Goal: Task Accomplishment & Management: Complete application form

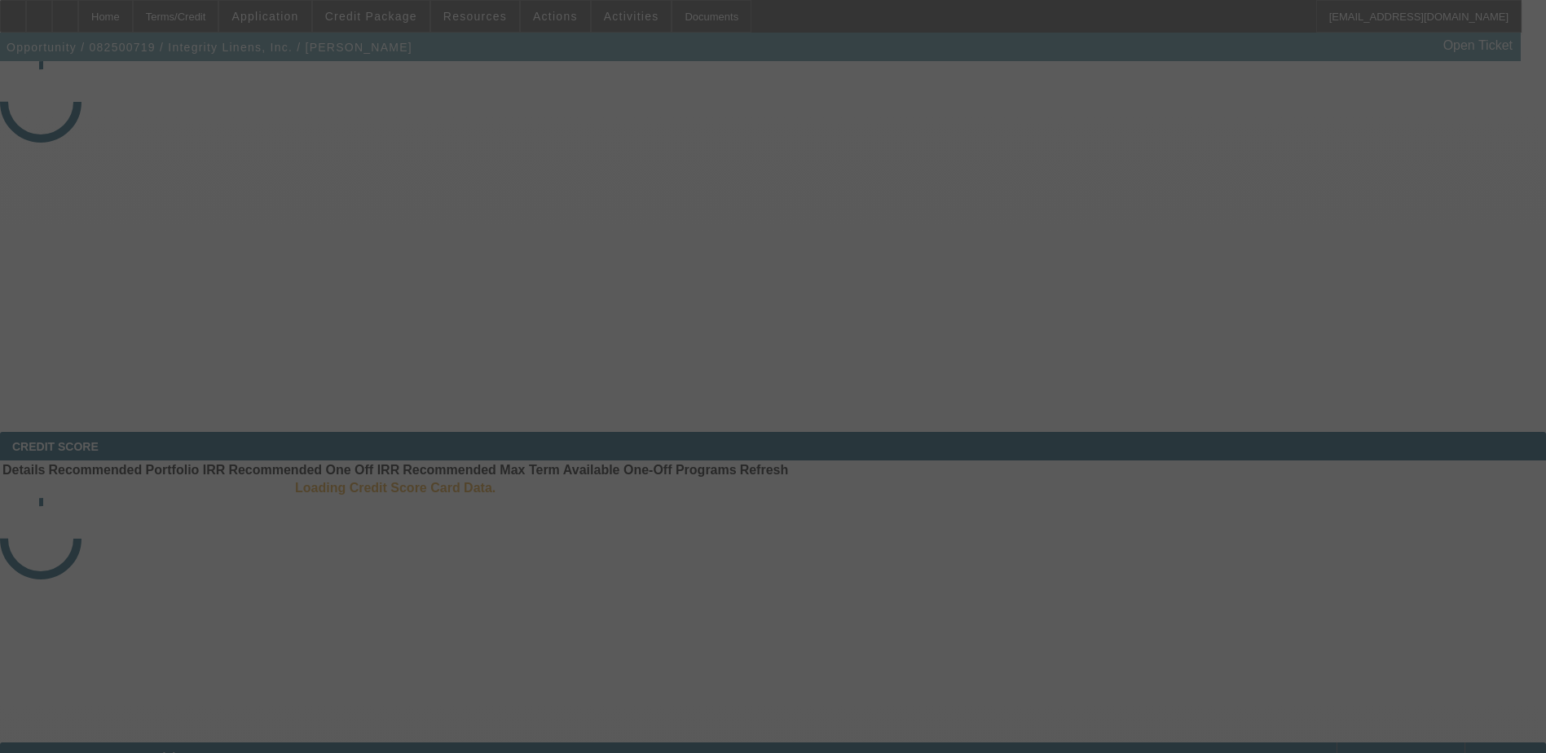
select select "3"
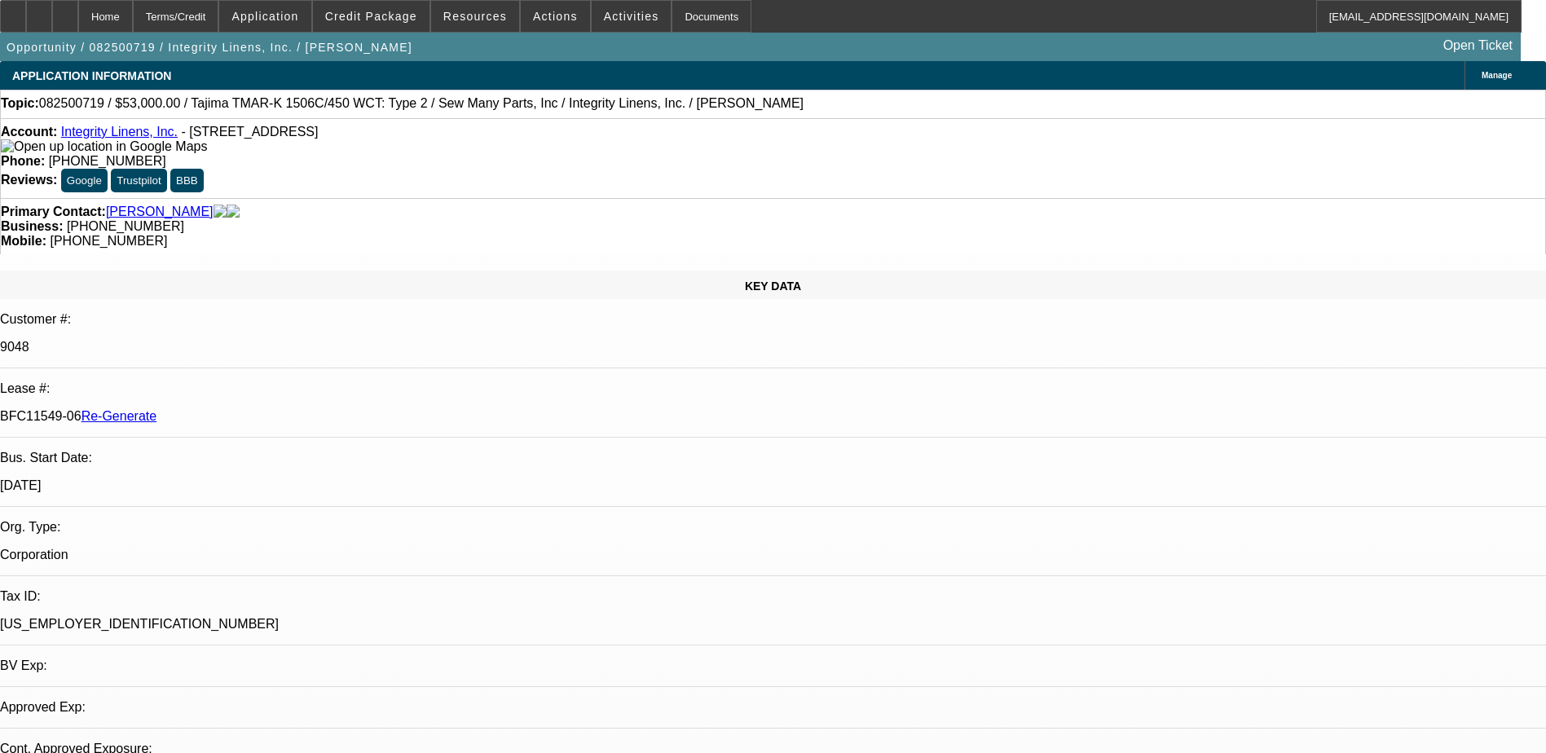
select select "0"
select select "2"
select select "0"
select select "1"
select select "2"
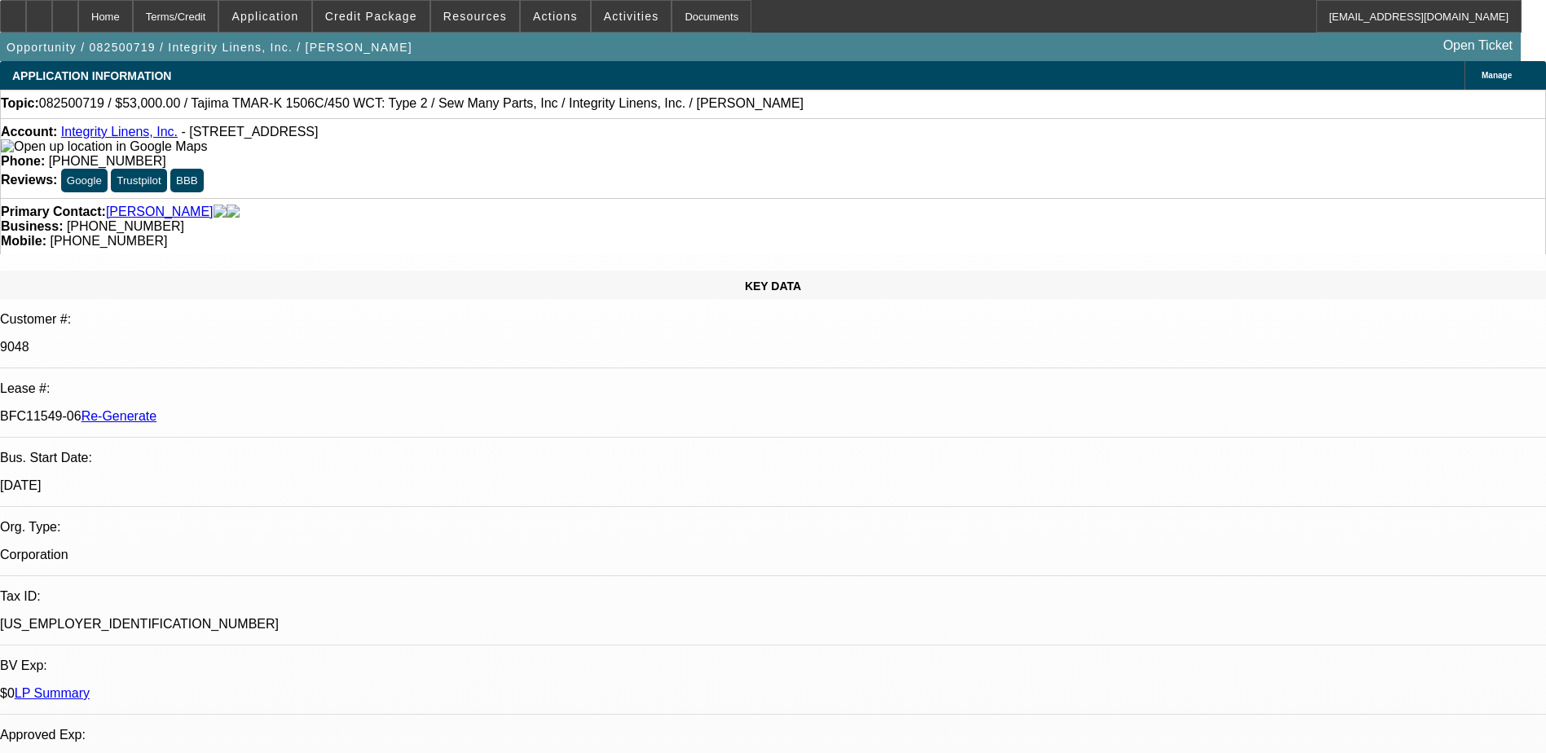
select select "2"
click at [678, 13] on div "Documents" at bounding box center [712, 16] width 80 height 33
click at [538, 19] on span "Actions" at bounding box center [555, 16] width 45 height 13
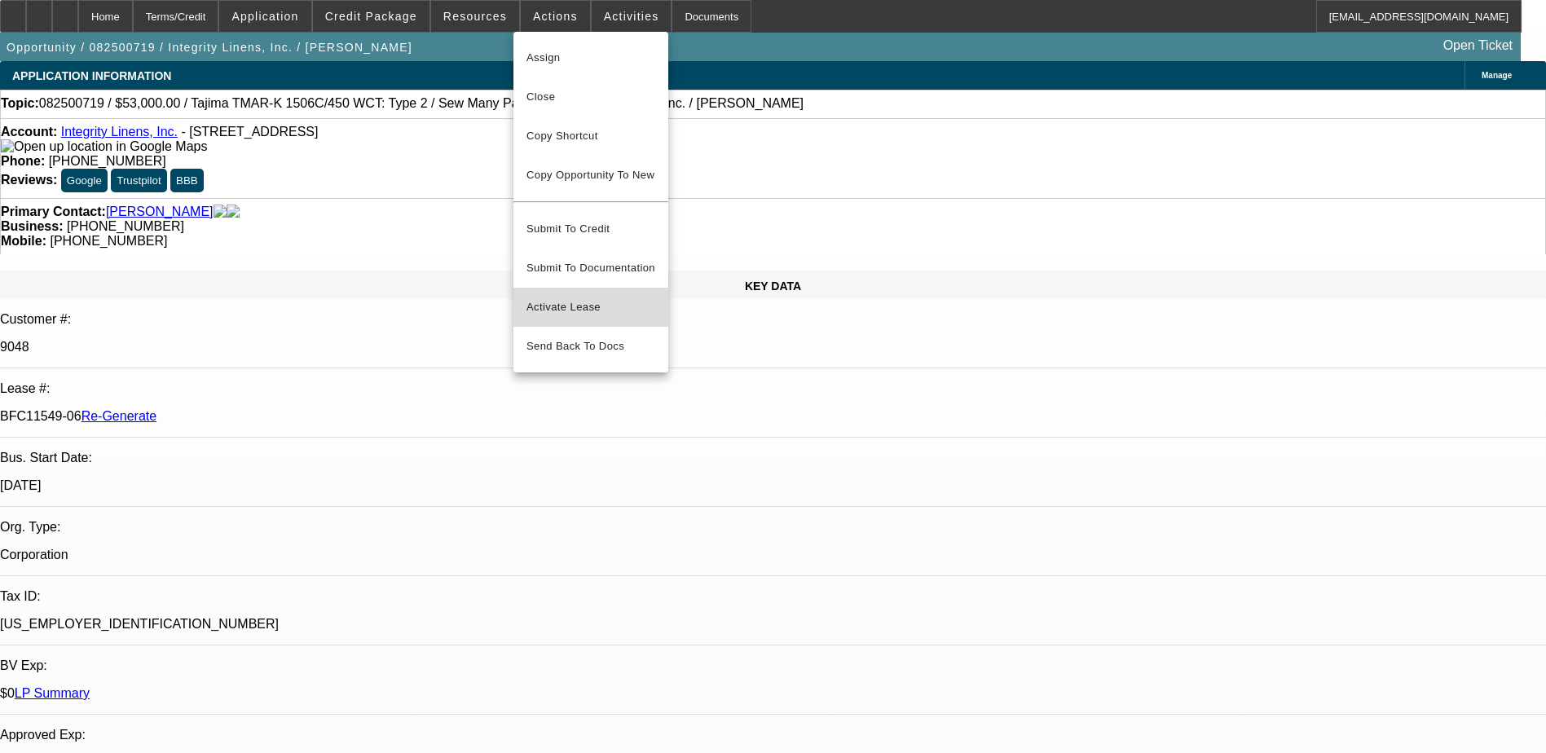
click at [574, 288] on button "Activate Lease" at bounding box center [591, 307] width 155 height 39
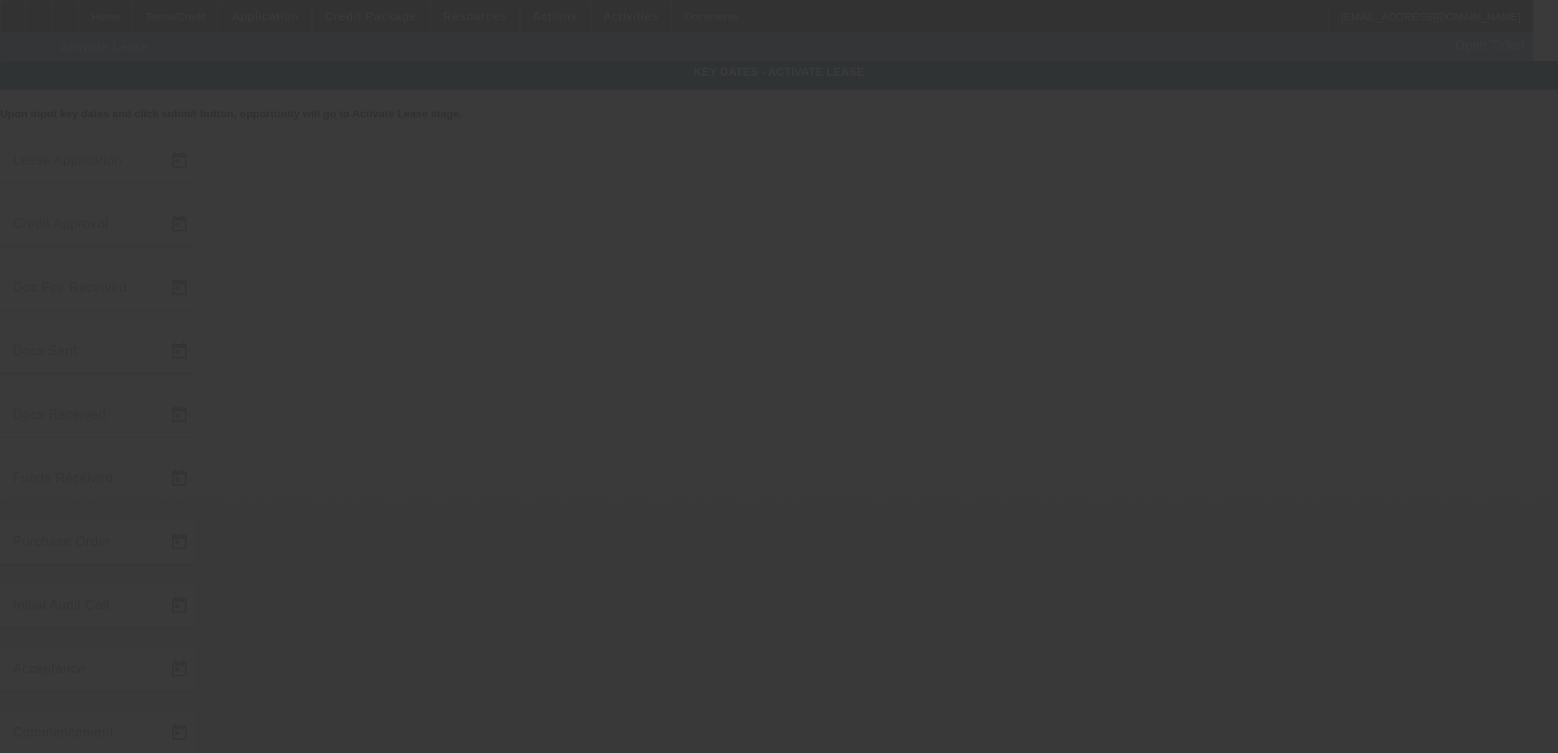
type input "8/27/2025"
type input "8/29/2025"
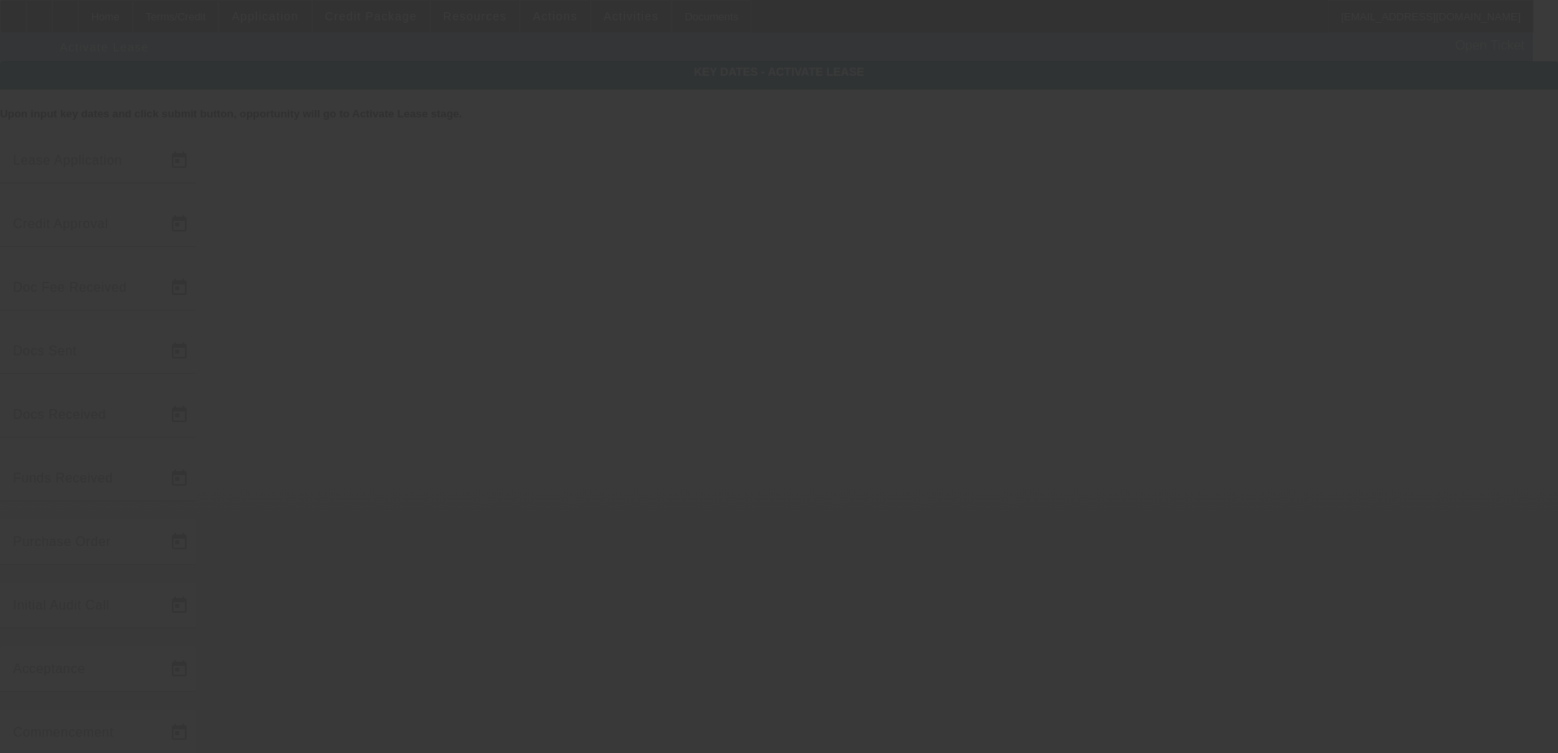
type input "9/3/2025"
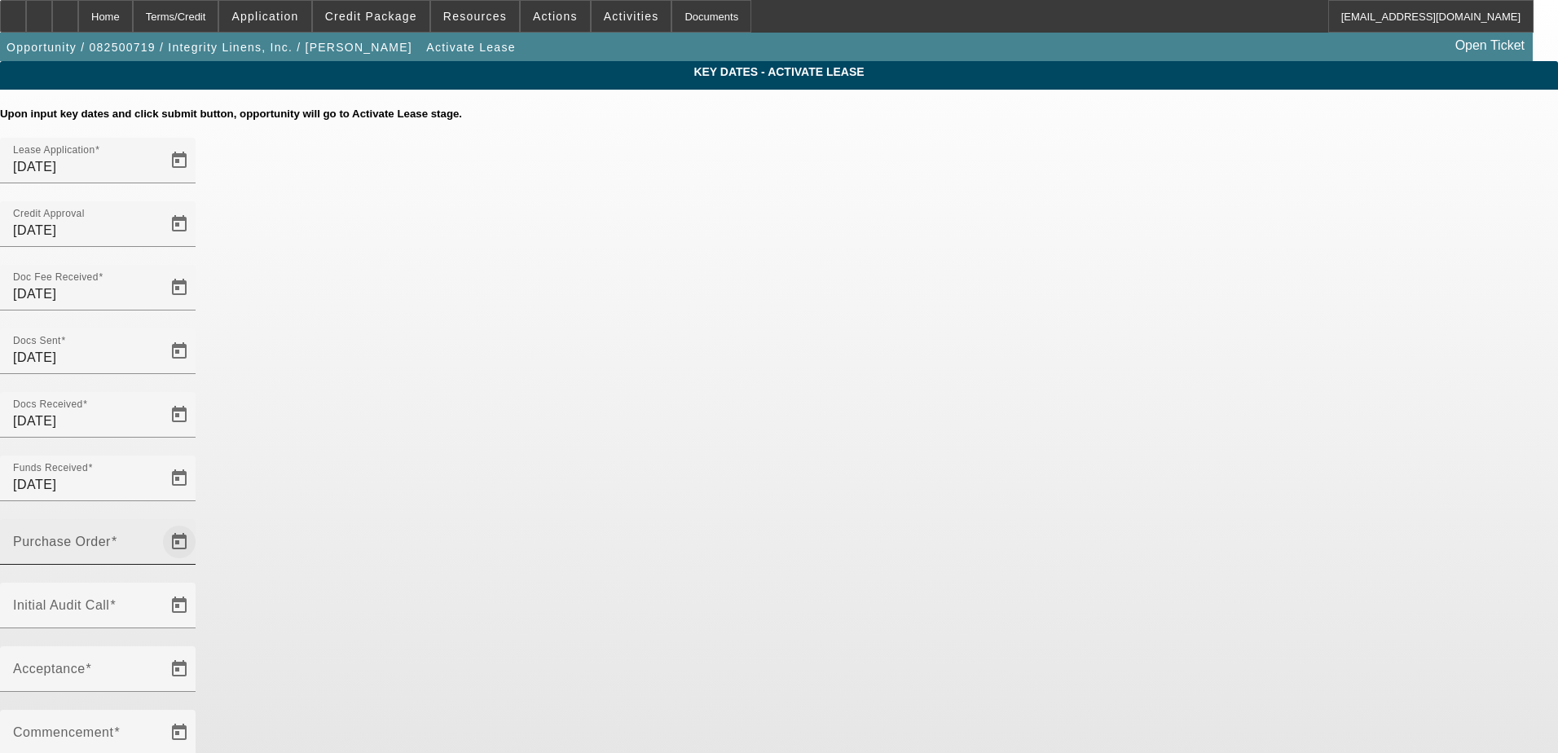
click at [199, 522] on span "Open calendar" at bounding box center [179, 541] width 39 height 39
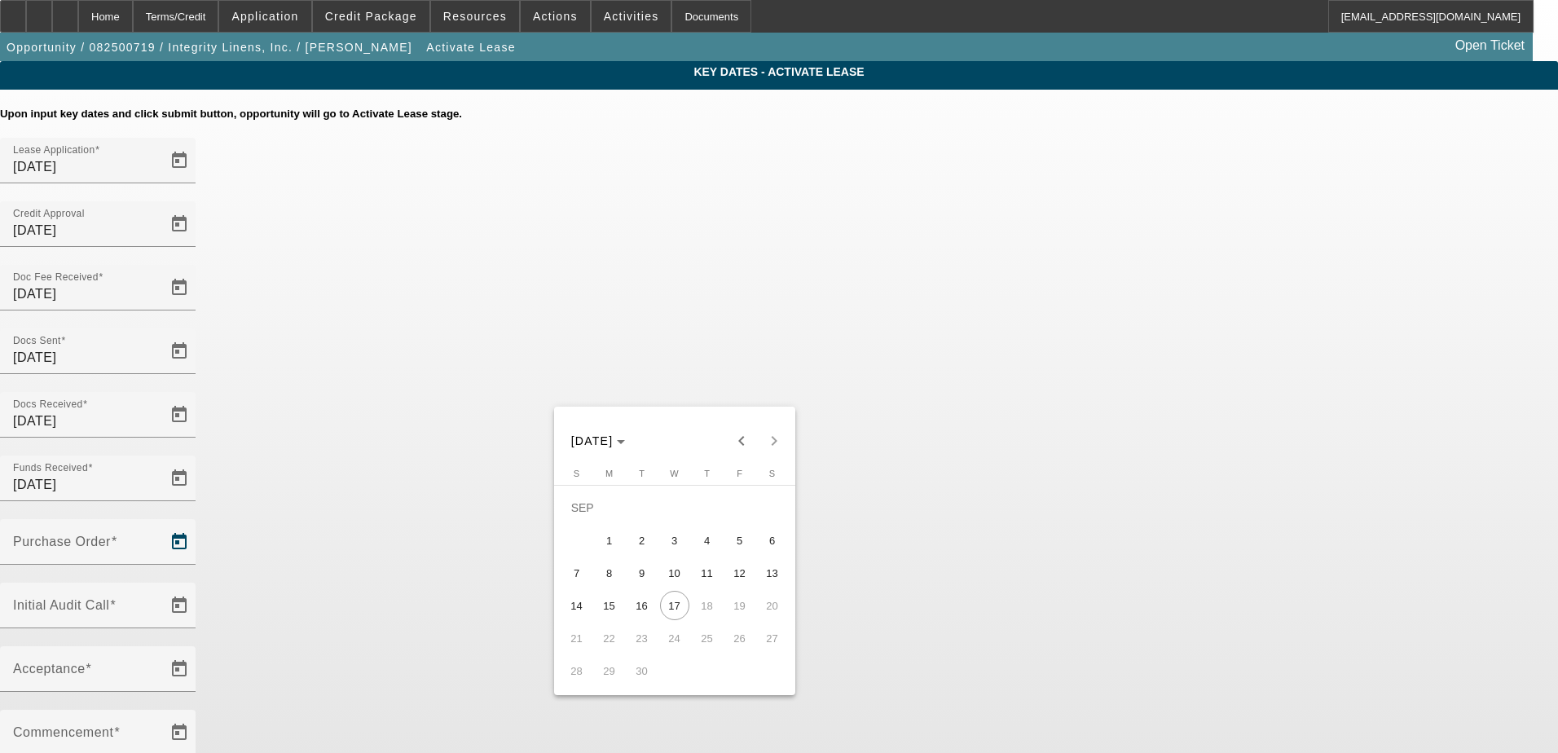
click at [678, 555] on span "3" at bounding box center [674, 540] width 29 height 29
type input "9/3/2025"
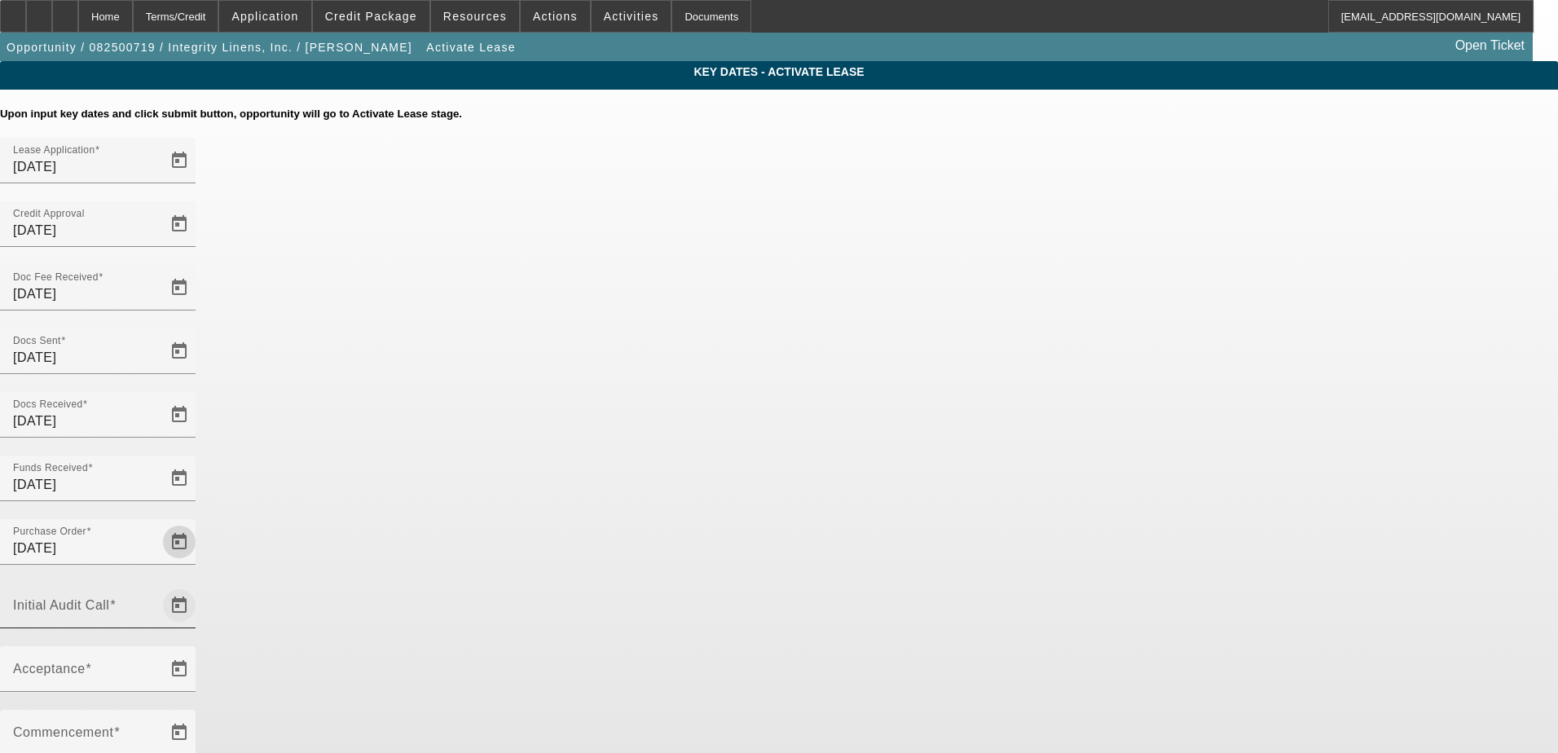
click at [199, 586] on span "Open calendar" at bounding box center [179, 605] width 39 height 39
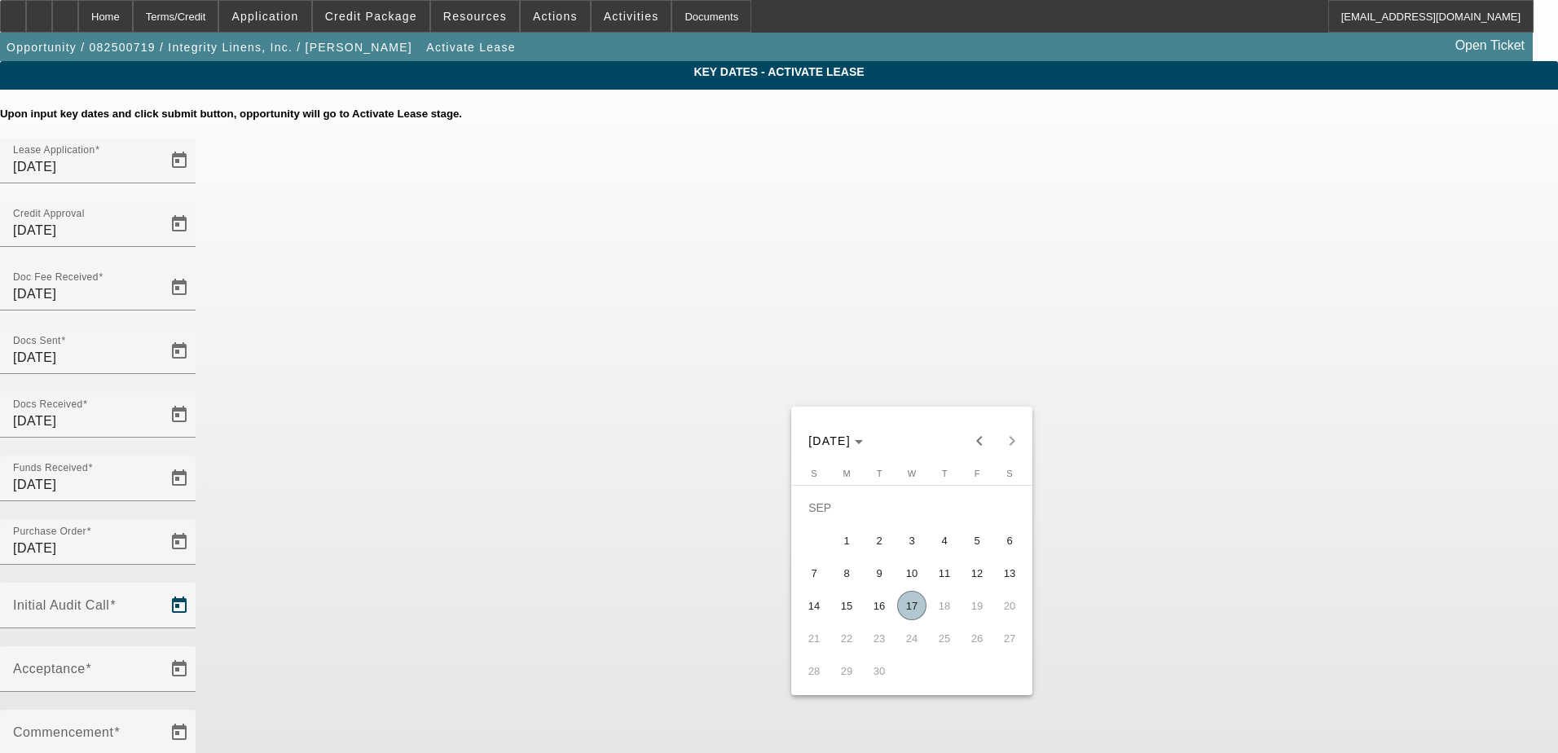
click at [915, 611] on span "17" at bounding box center [911, 605] width 29 height 29
type input "9/17/2025"
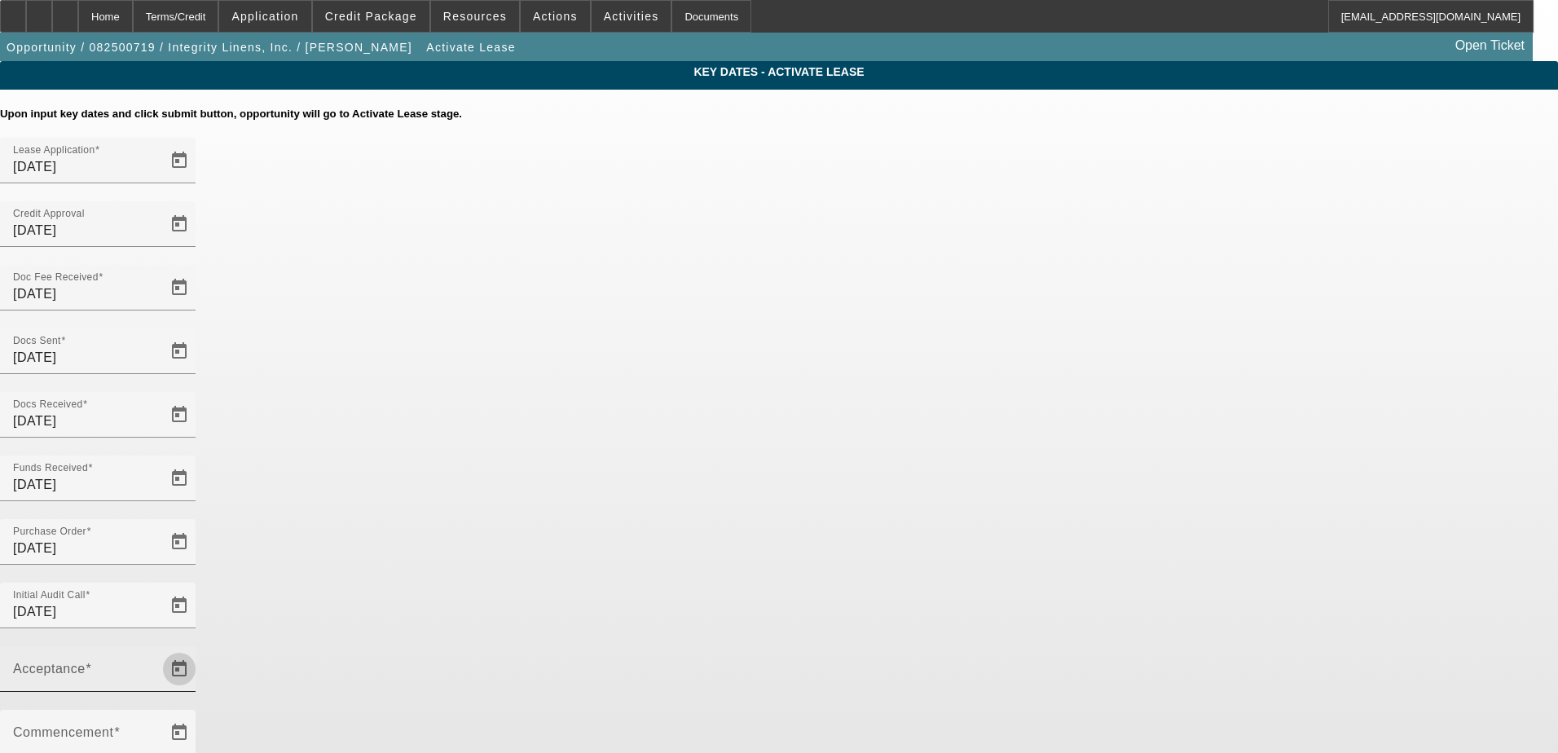
click at [199, 650] on span "Open calendar" at bounding box center [179, 669] width 39 height 39
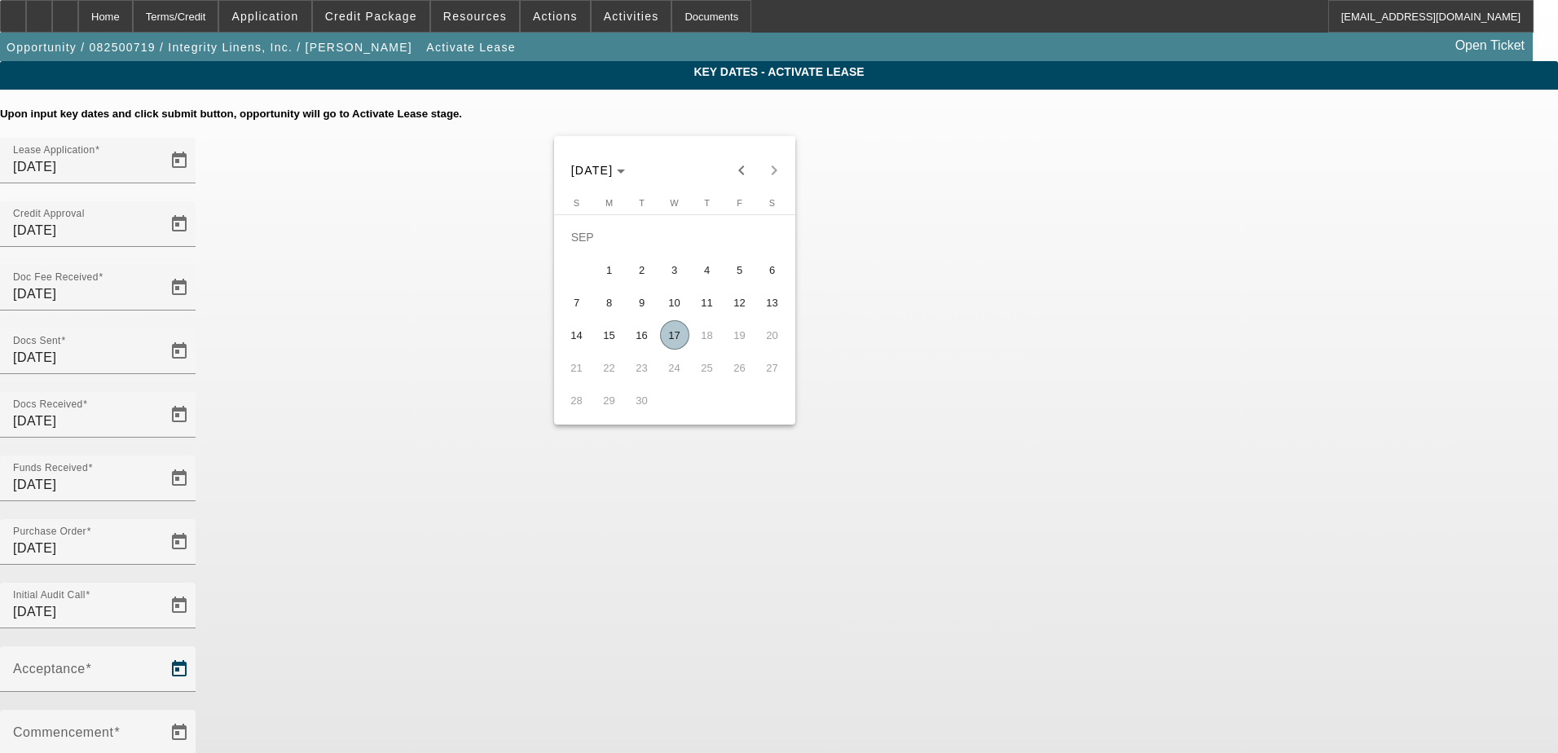
click at [679, 342] on span "17" at bounding box center [674, 334] width 29 height 29
type input "9/17/2025"
type input "10/1/2025"
type input "11/1/2025"
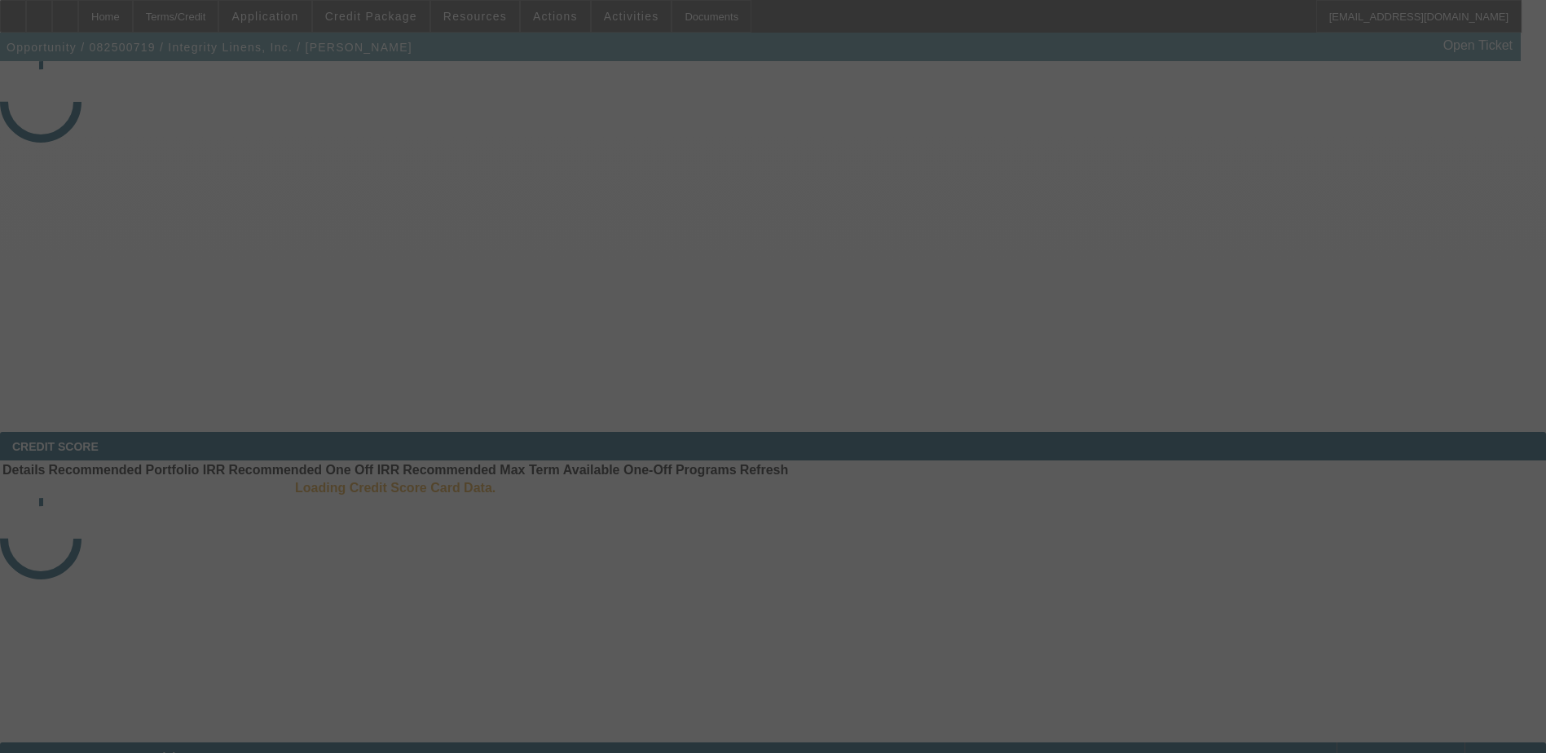
select select "4"
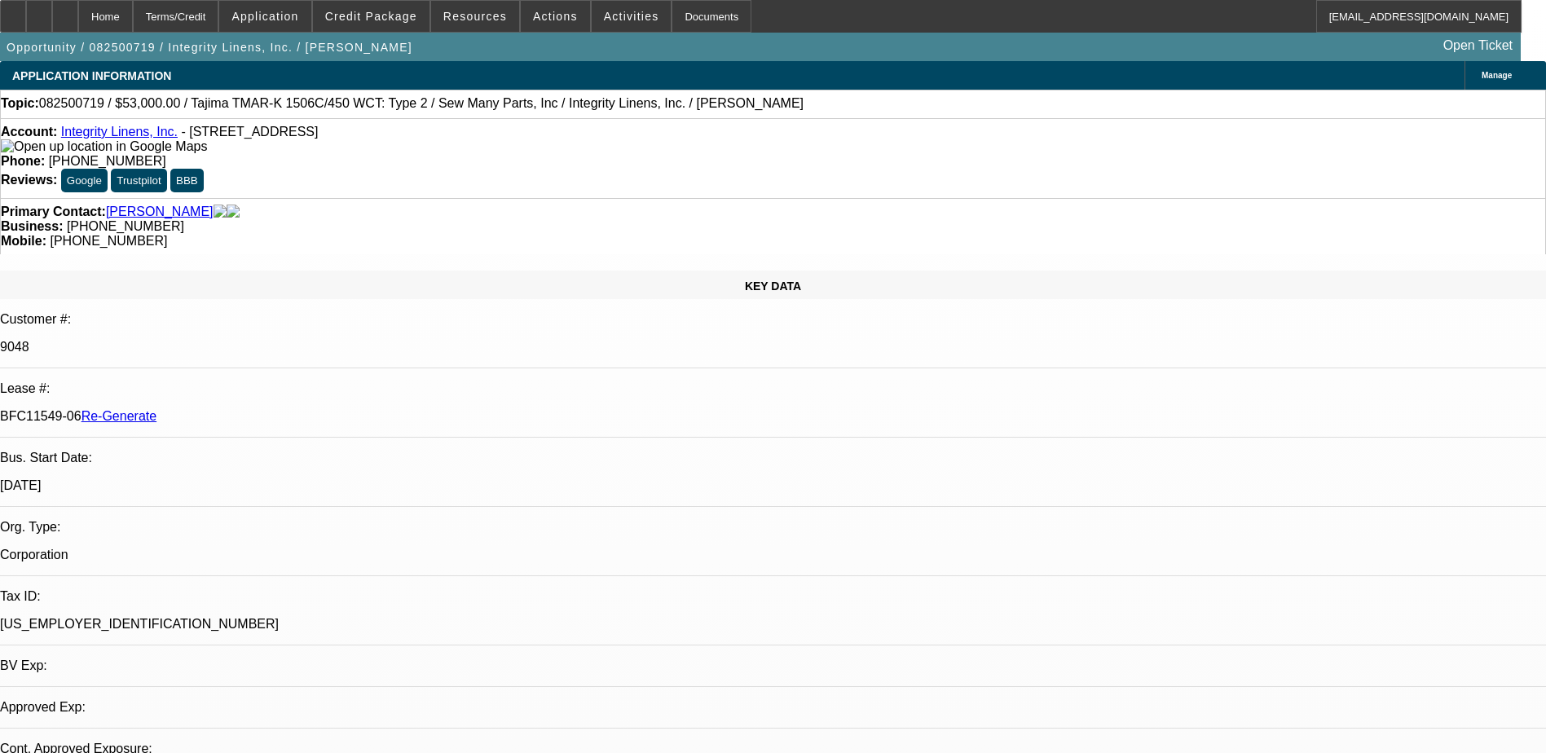
select select "0"
select select "2"
select select "0"
select select "2"
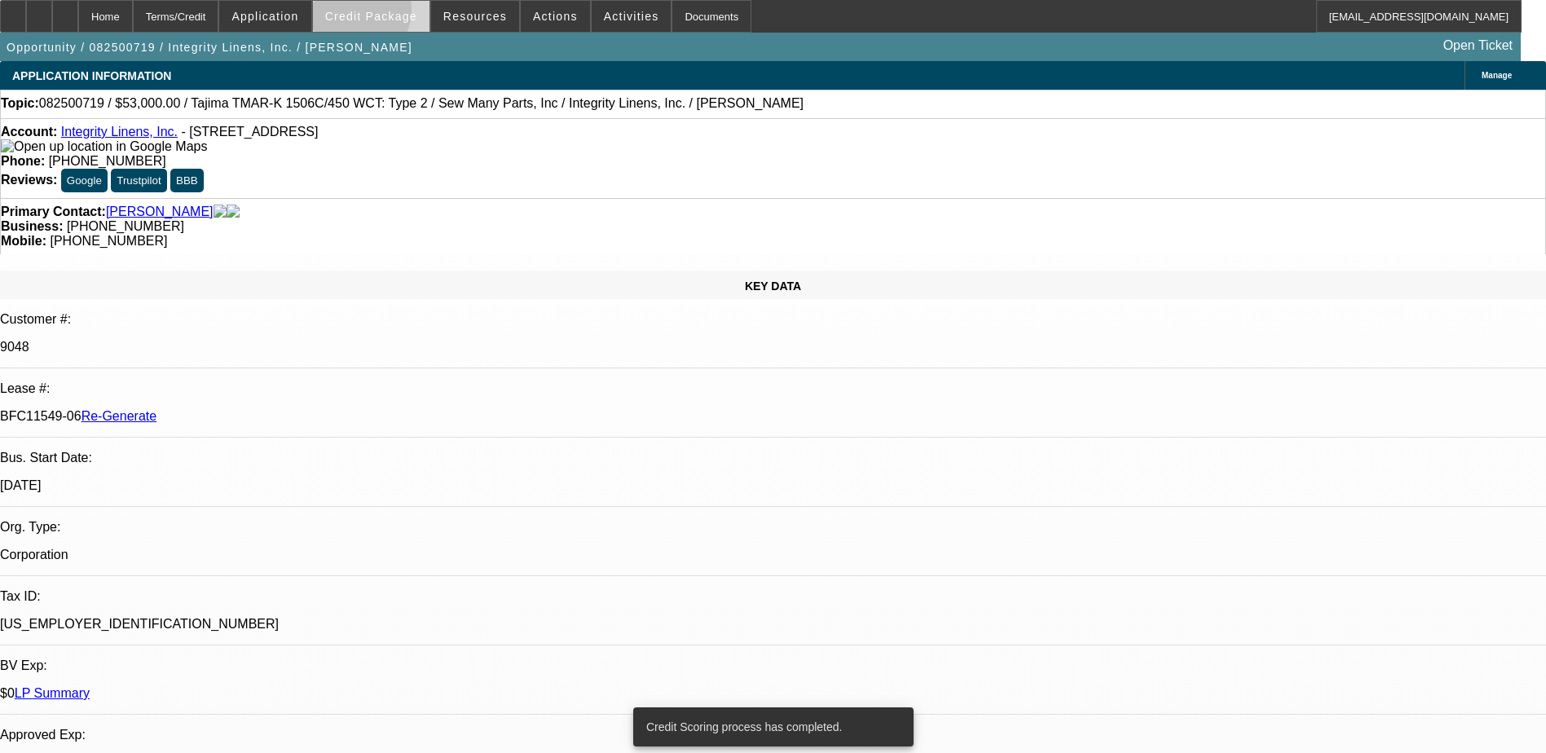
click at [372, 13] on span "Credit Package" at bounding box center [371, 16] width 92 height 13
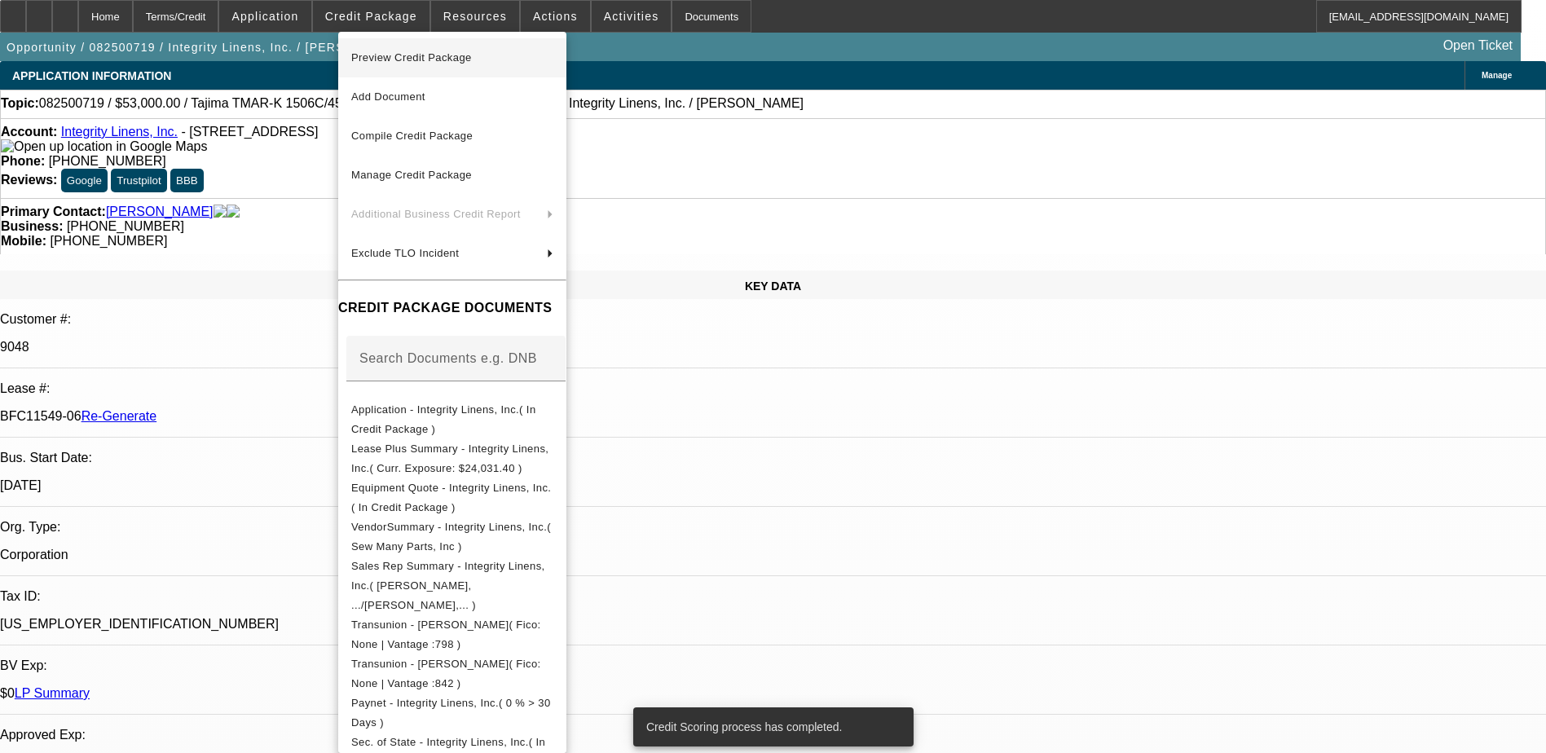
click at [400, 48] on span "Preview Credit Package" at bounding box center [452, 58] width 202 height 20
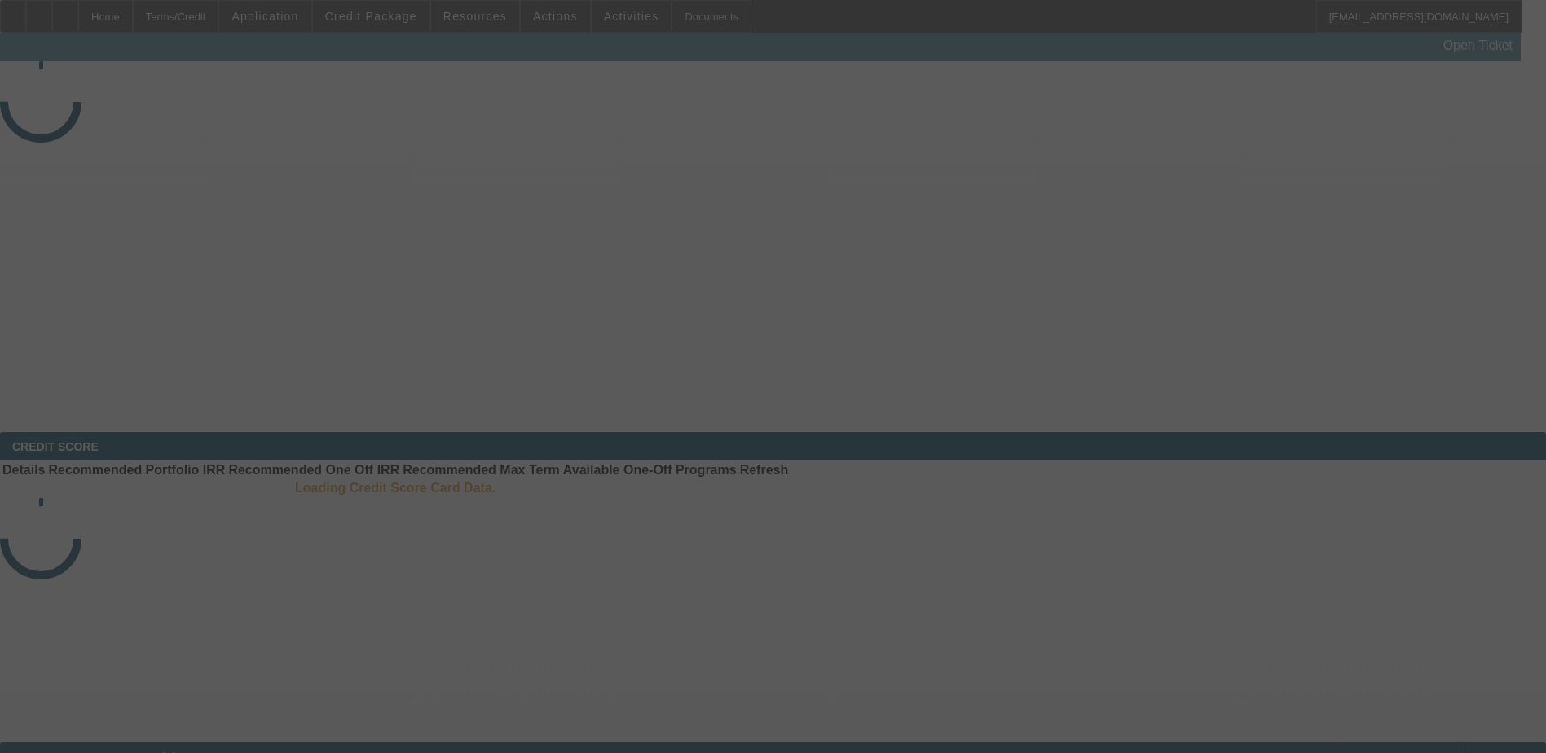
select select "3"
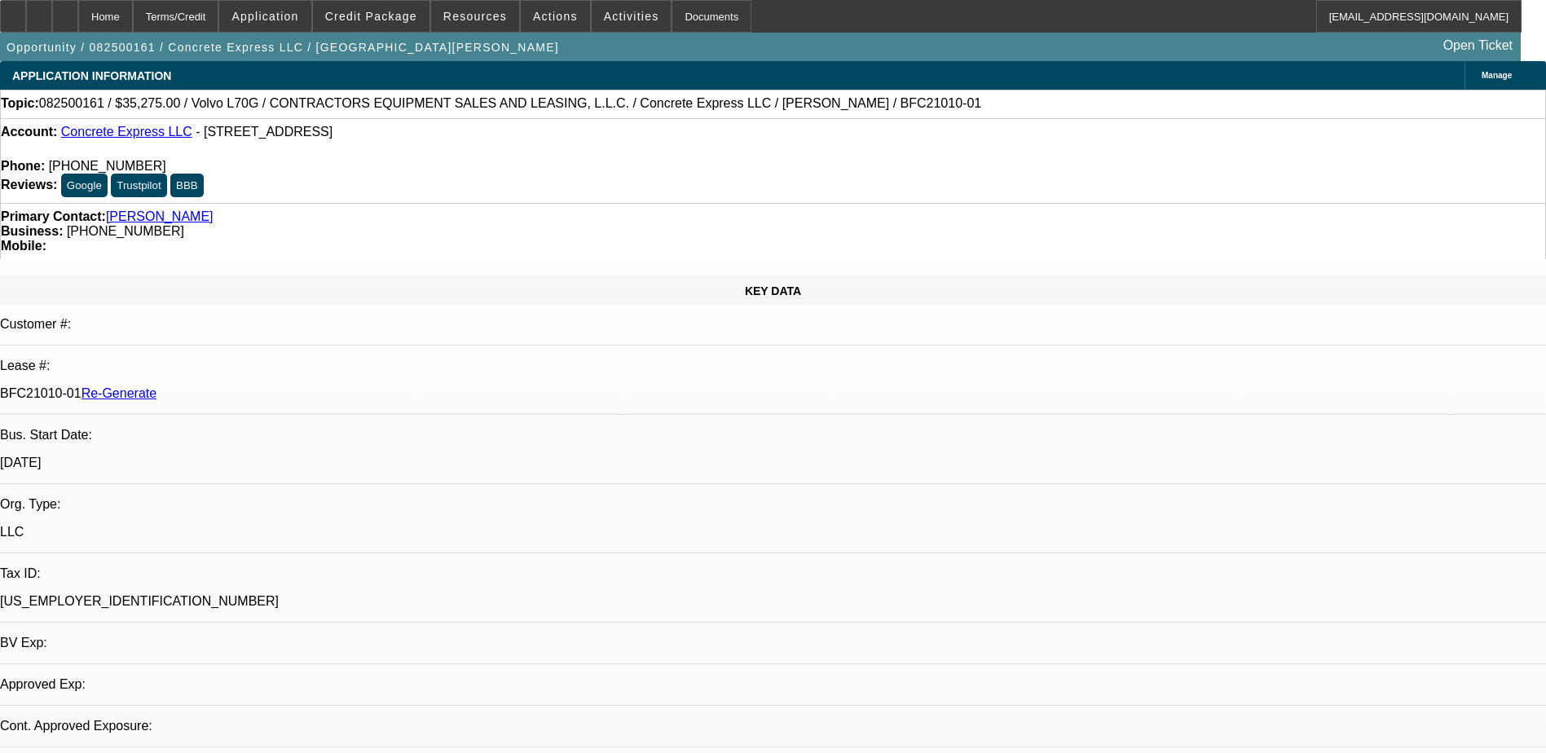
select select "0.15"
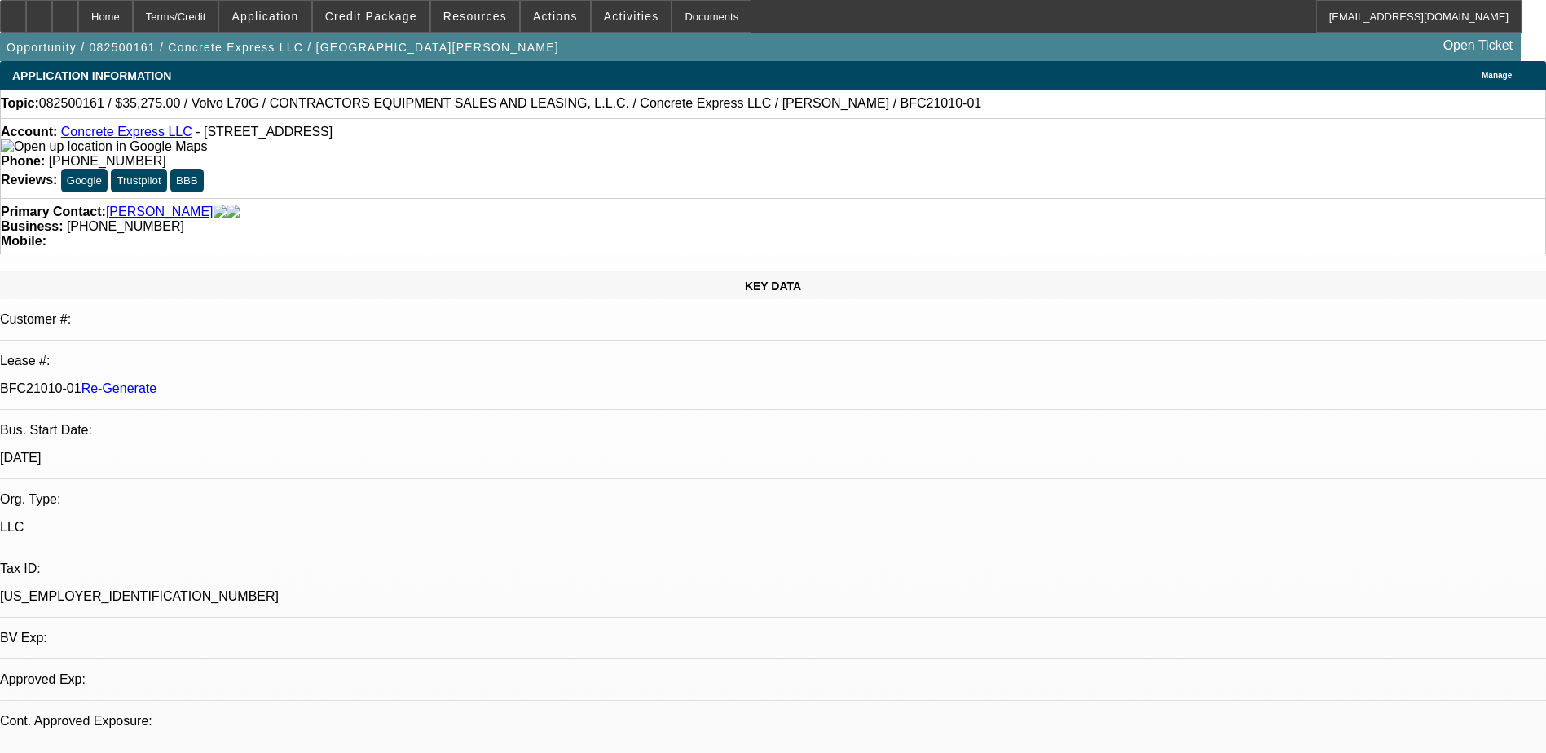
select select "2"
select select "0"
select select "1"
select select "2"
select select "6"
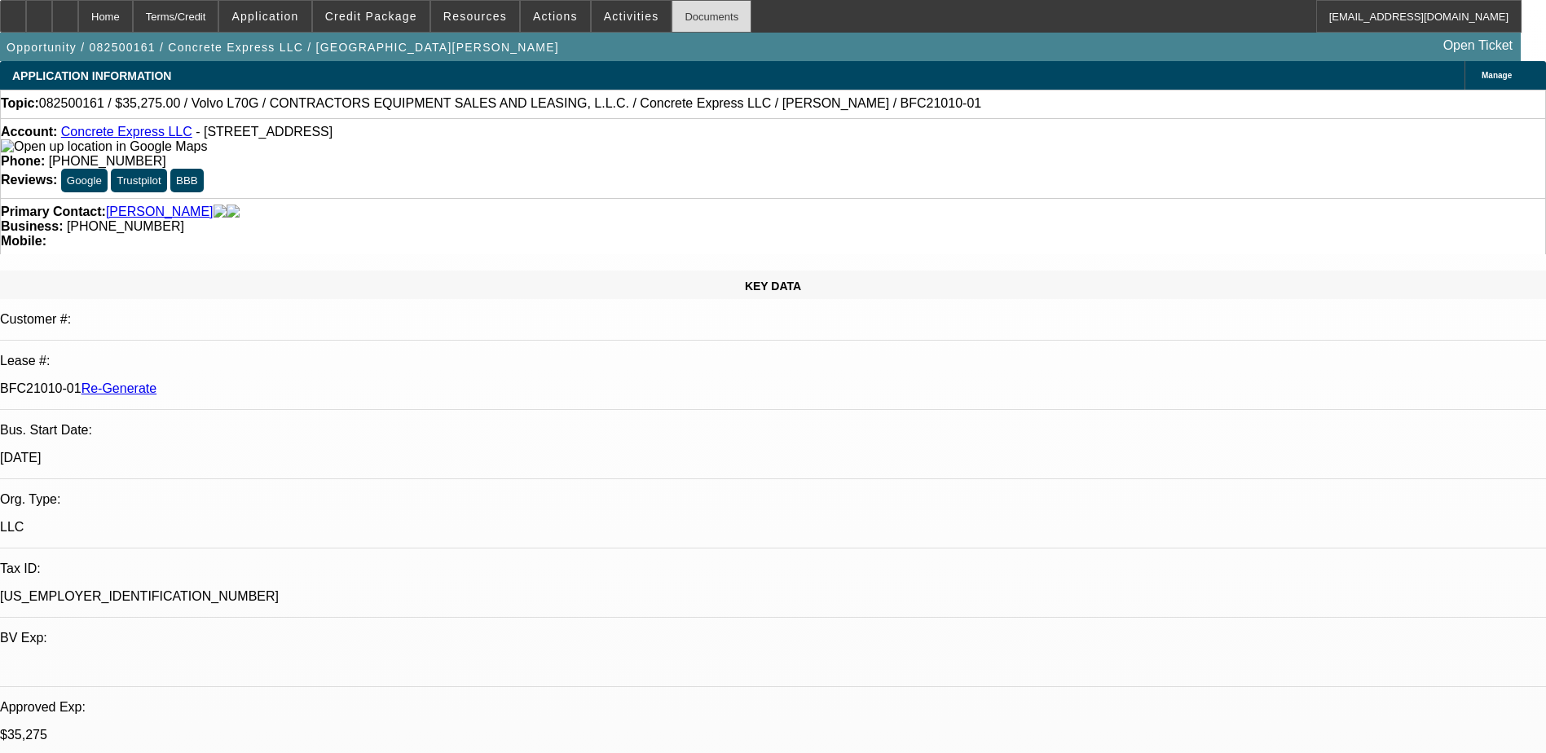
click at [678, 10] on div "Documents" at bounding box center [712, 16] width 80 height 33
click at [404, 27] on span at bounding box center [371, 16] width 117 height 39
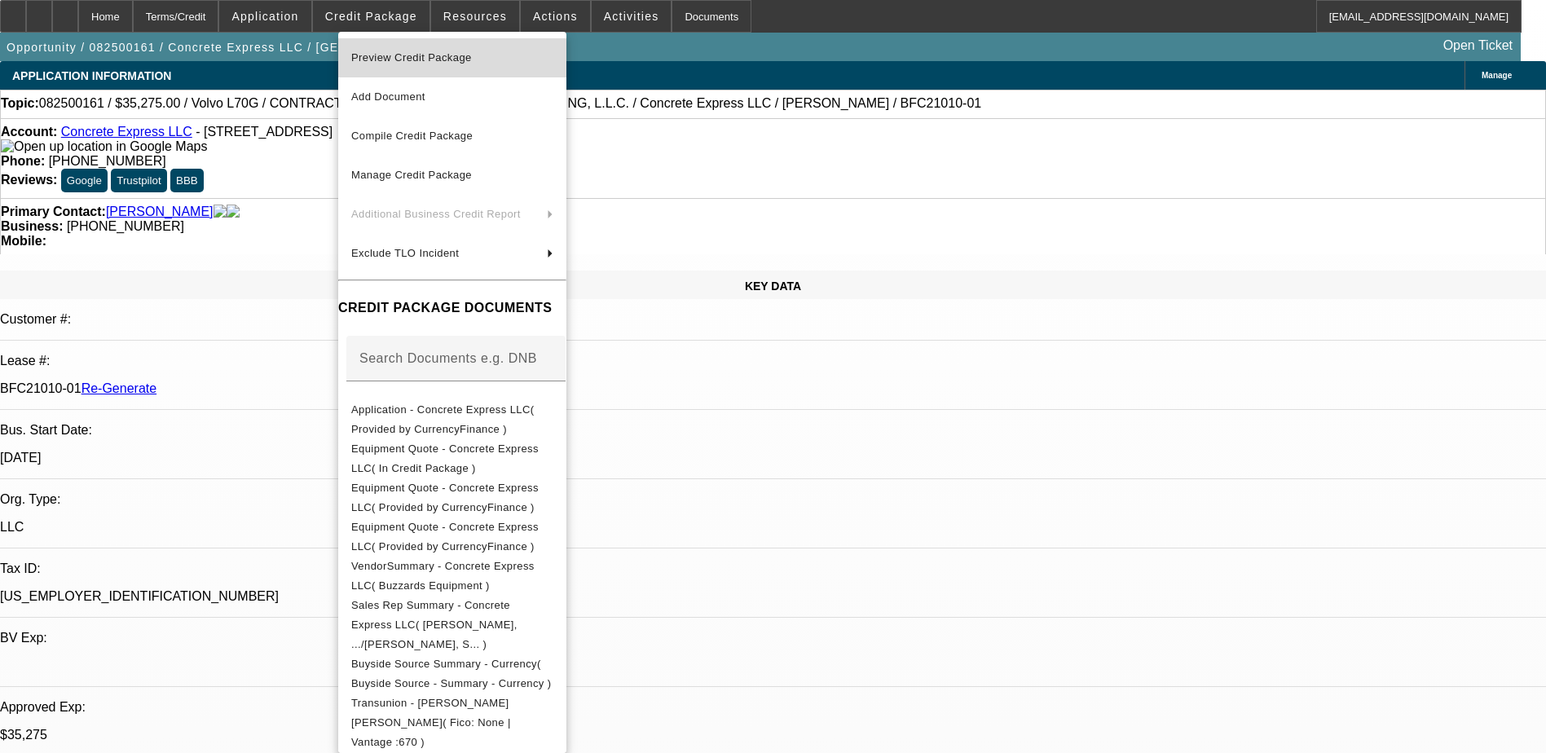
click at [444, 56] on span "Preview Credit Package" at bounding box center [411, 57] width 121 height 12
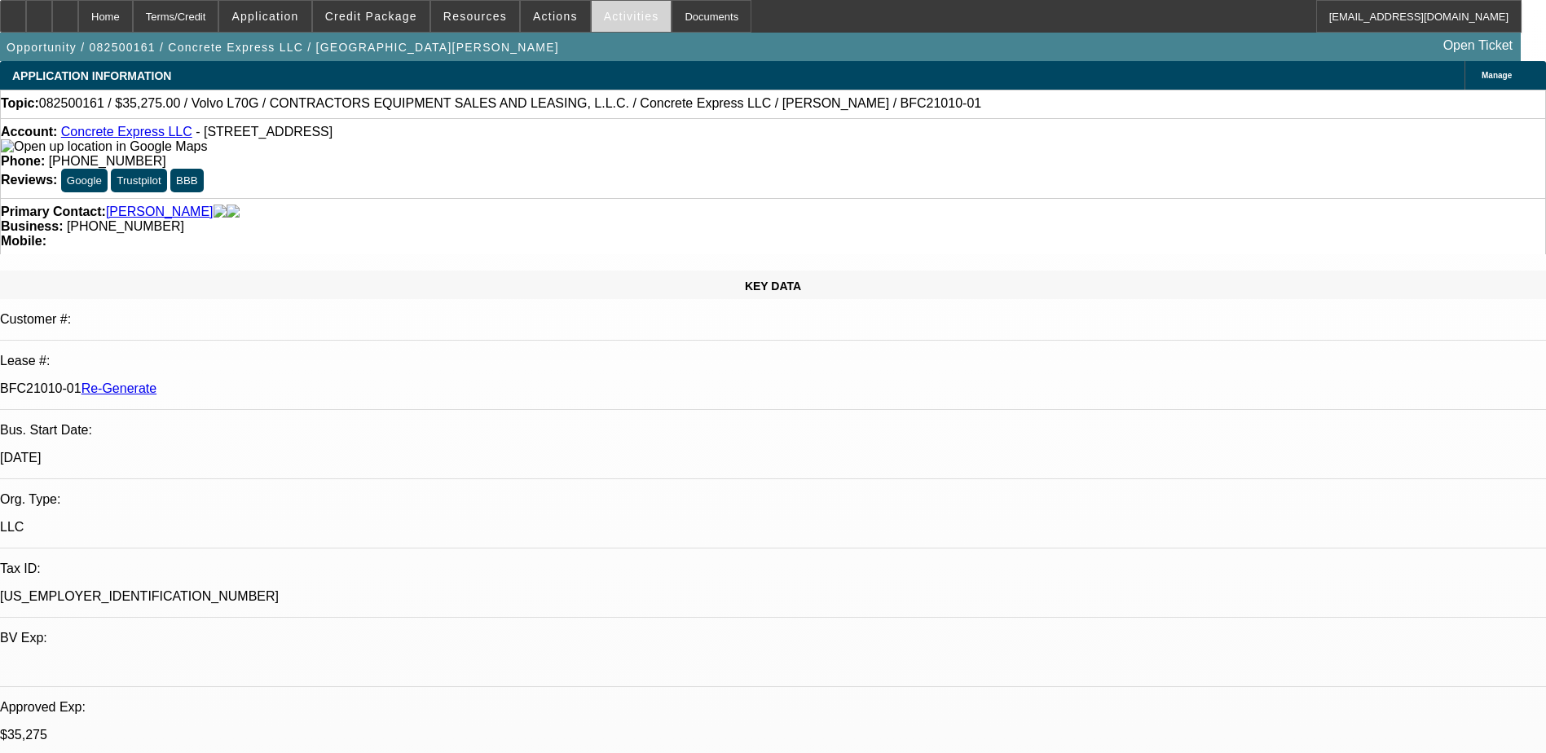
click at [610, 6] on span at bounding box center [632, 16] width 80 height 39
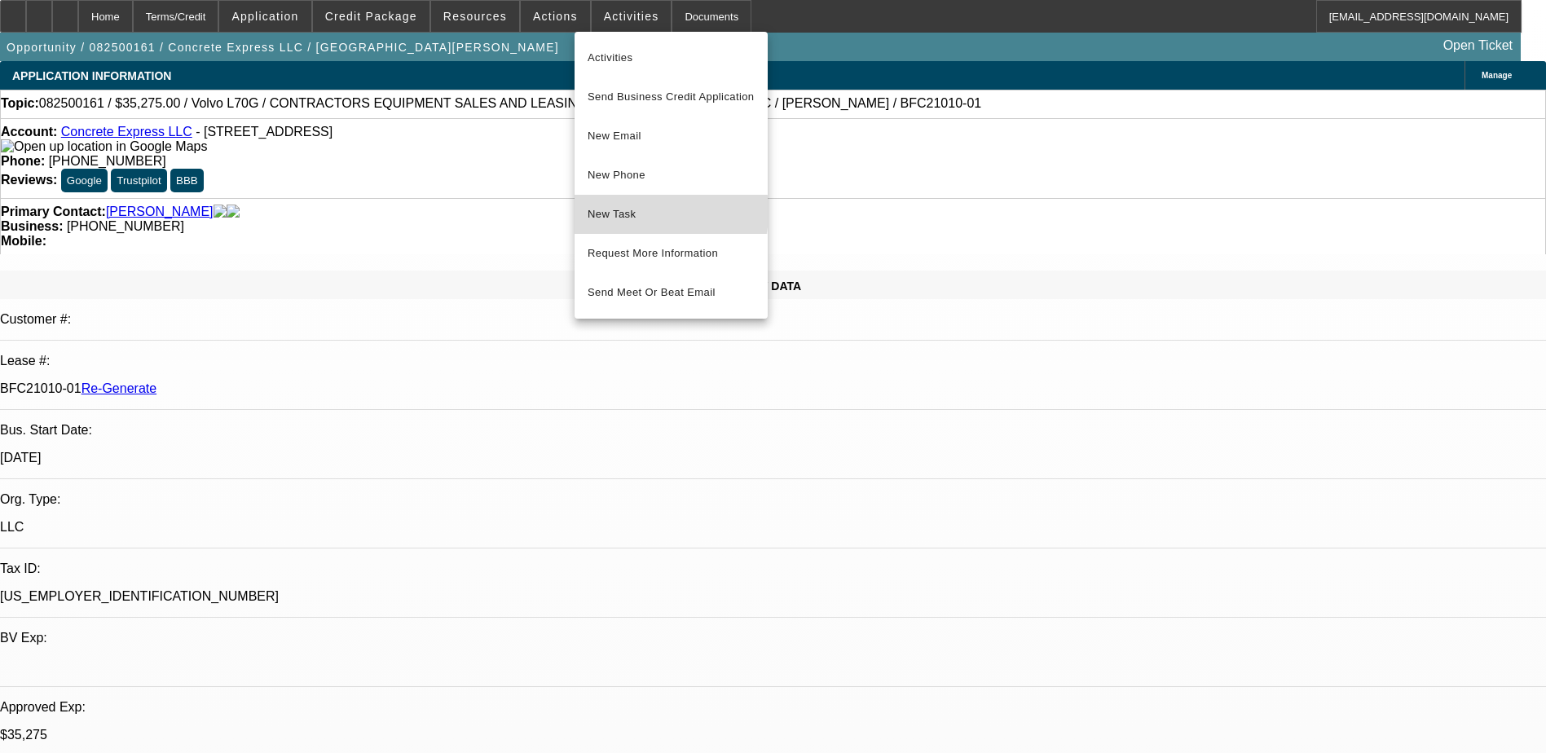
click at [618, 212] on span "New Task" at bounding box center [671, 215] width 167 height 20
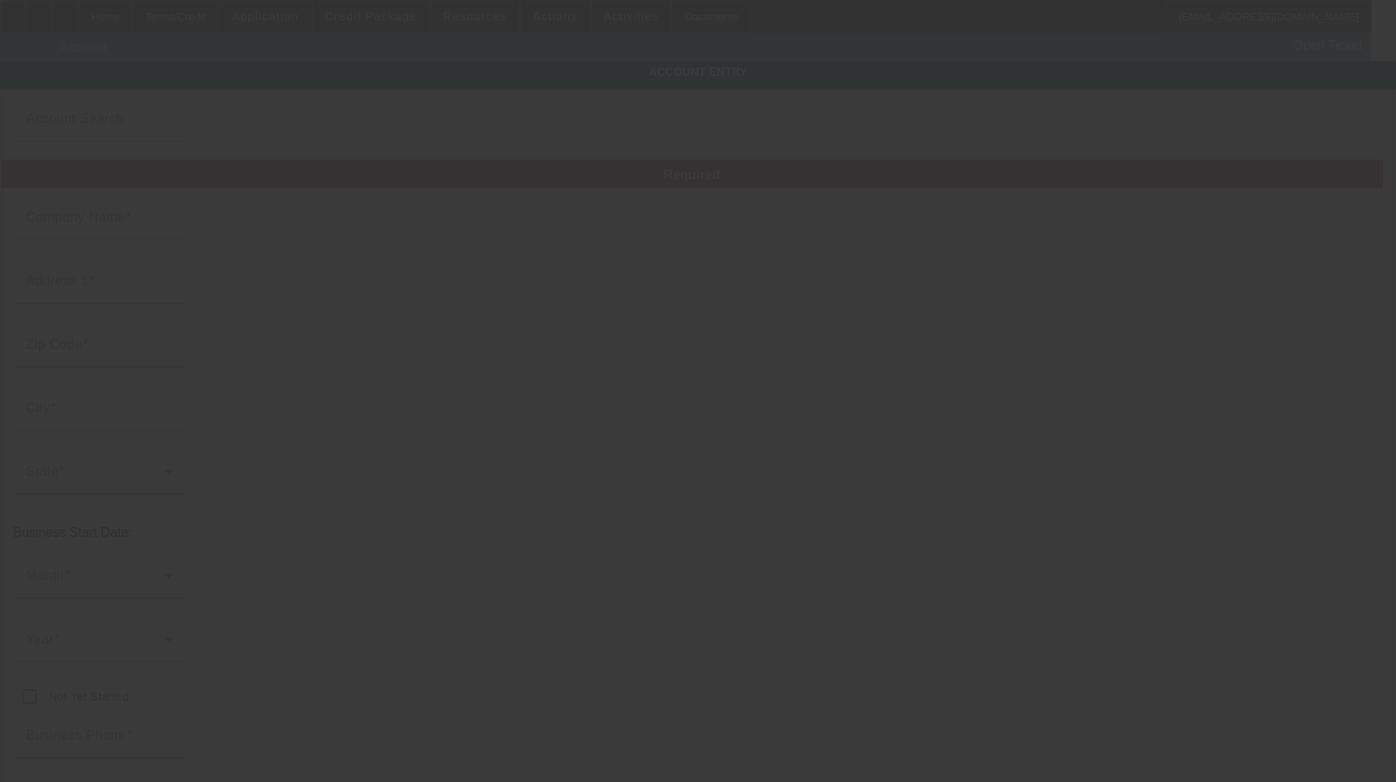
type input "Concrete Express LLC"
type input "294 S Walnut St"
type input "97013"
type input "Canby"
type input "[PHONE_NUMBER]"
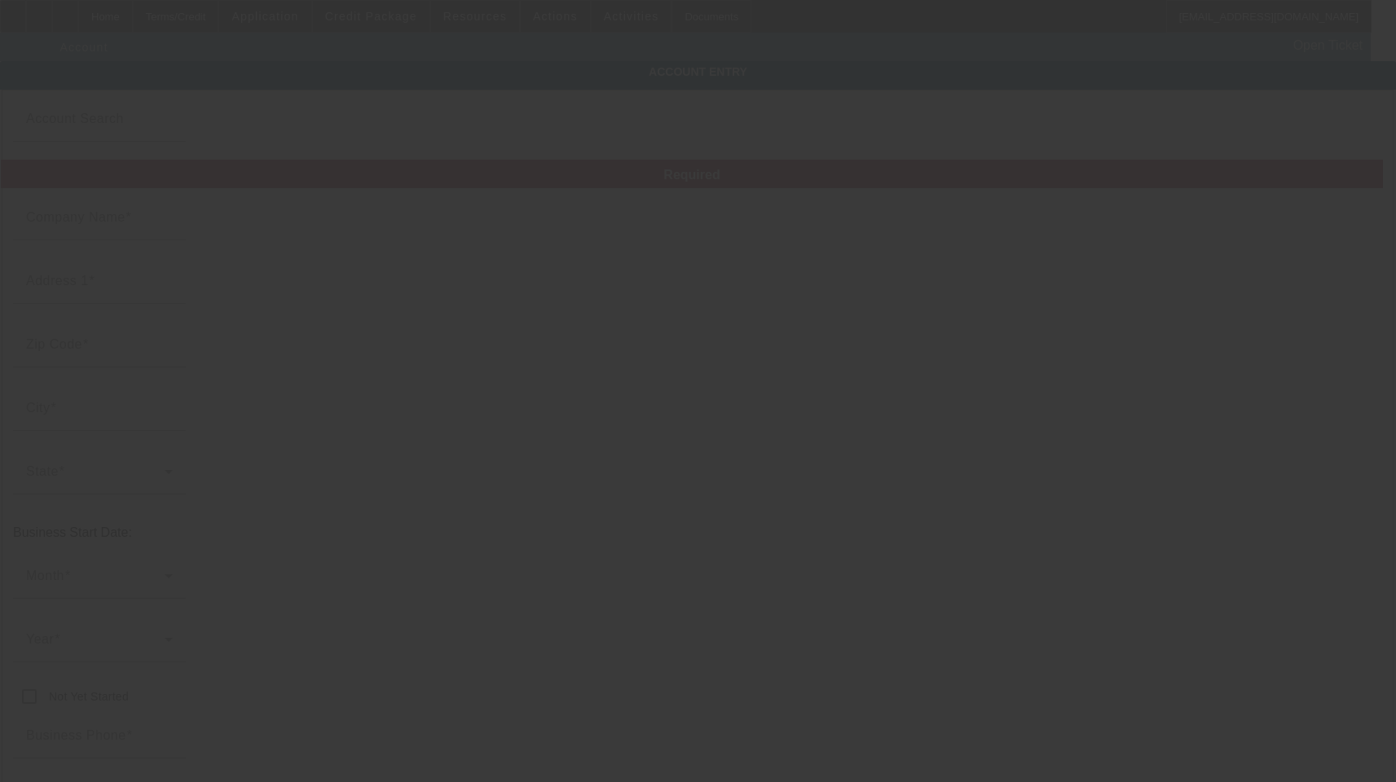
type input "1elcementero@gmail.com"
type input "Clackamas"
type input "[US_EMPLOYER_IDENTIFICATION_NUMBER]"
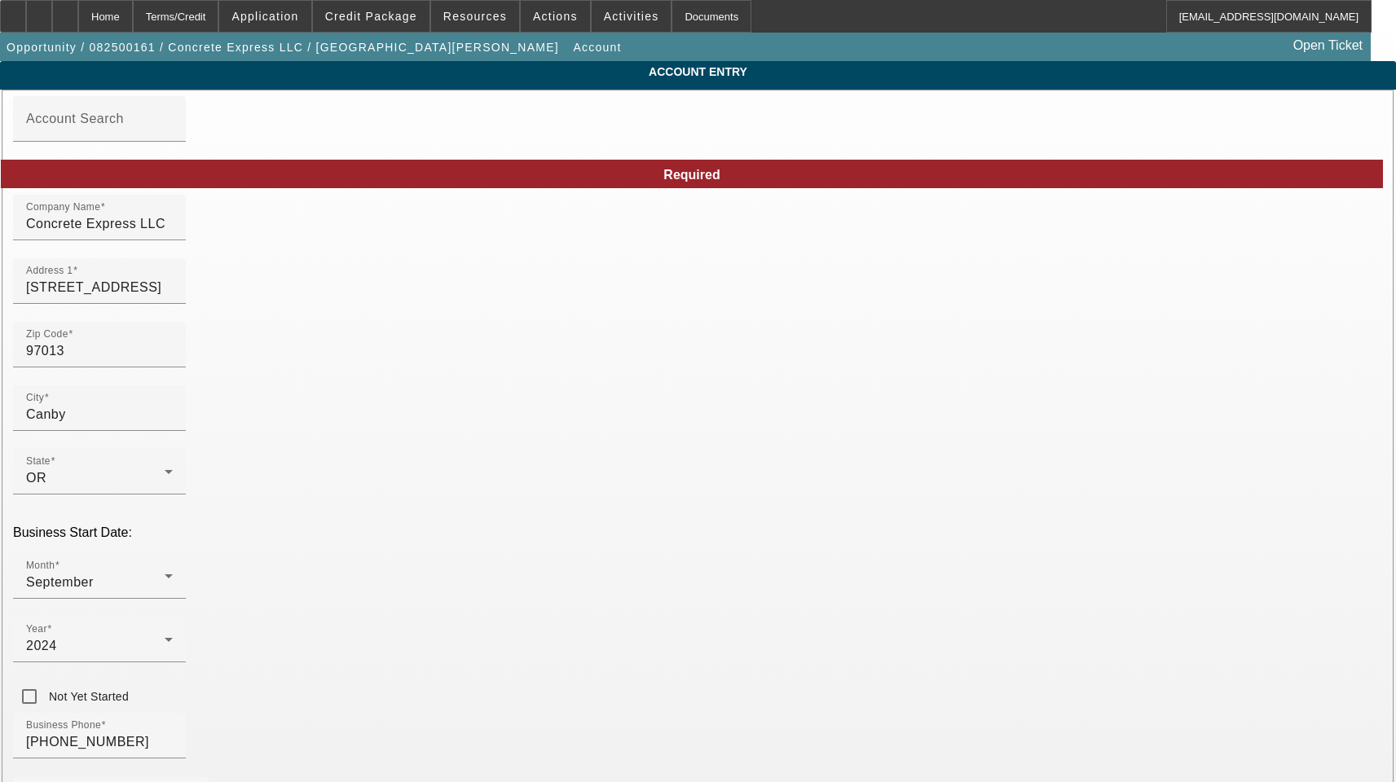
type input "8/7/2025"
type input "Currency"
drag, startPoint x: 350, startPoint y: 575, endPoint x: 135, endPoint y: 580, distance: 215.2
drag, startPoint x: 866, startPoint y: 366, endPoint x: 619, endPoint y: 364, distance: 247.0
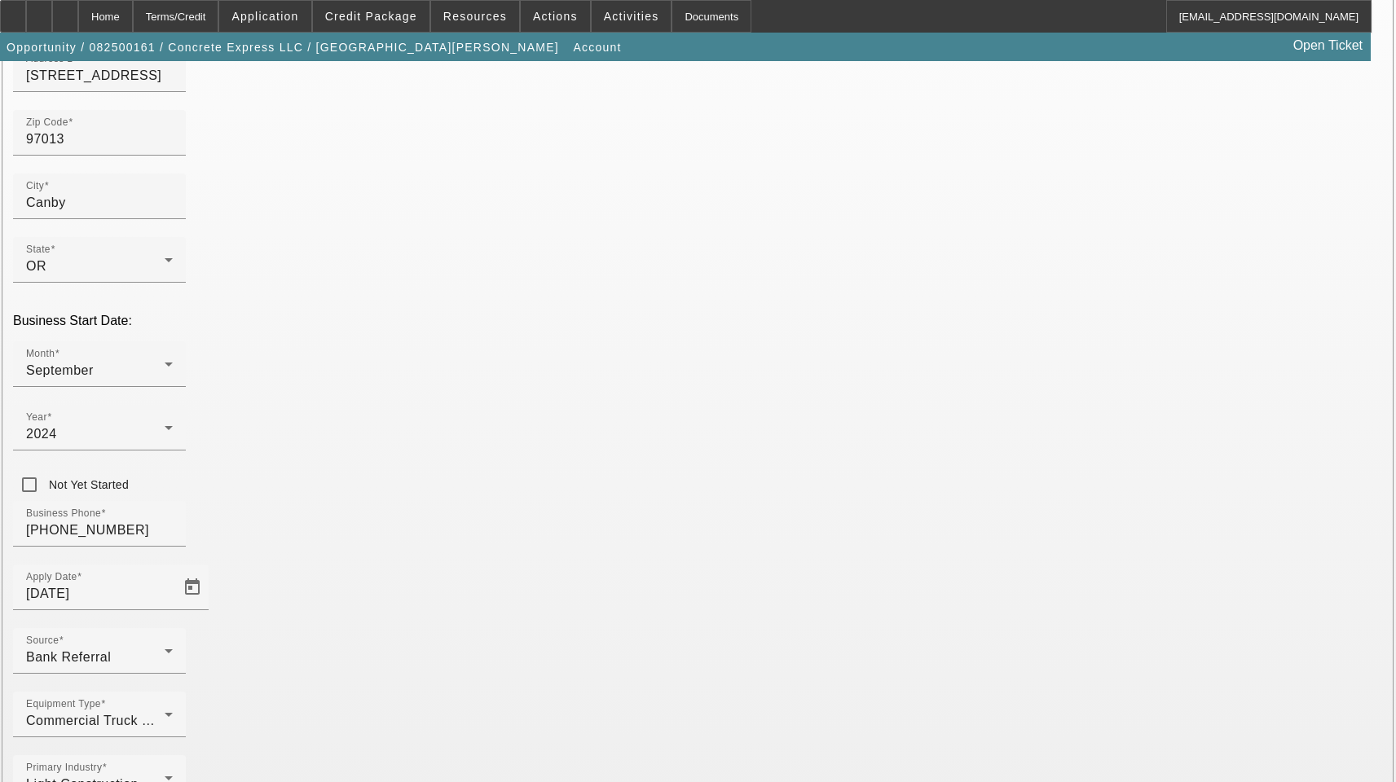
scroll to position [280, 0]
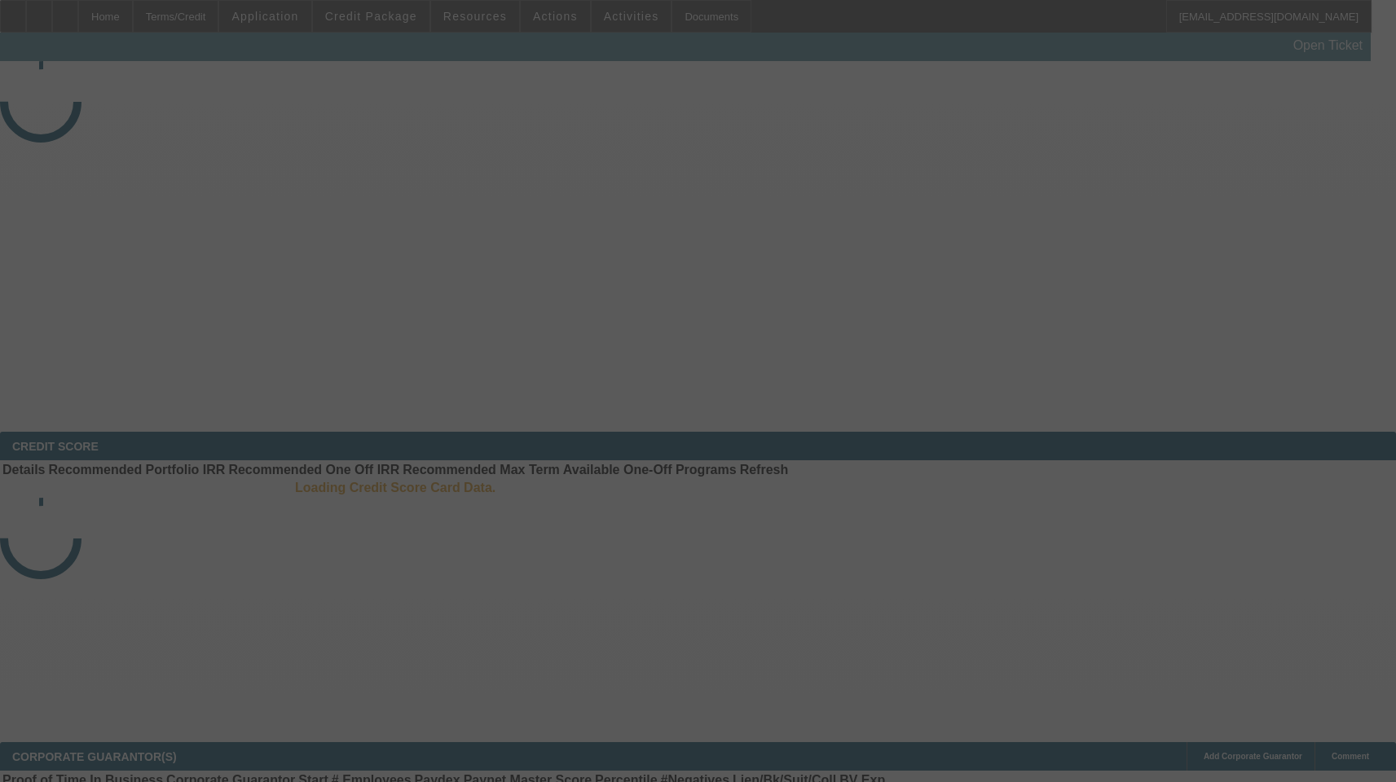
select select "3"
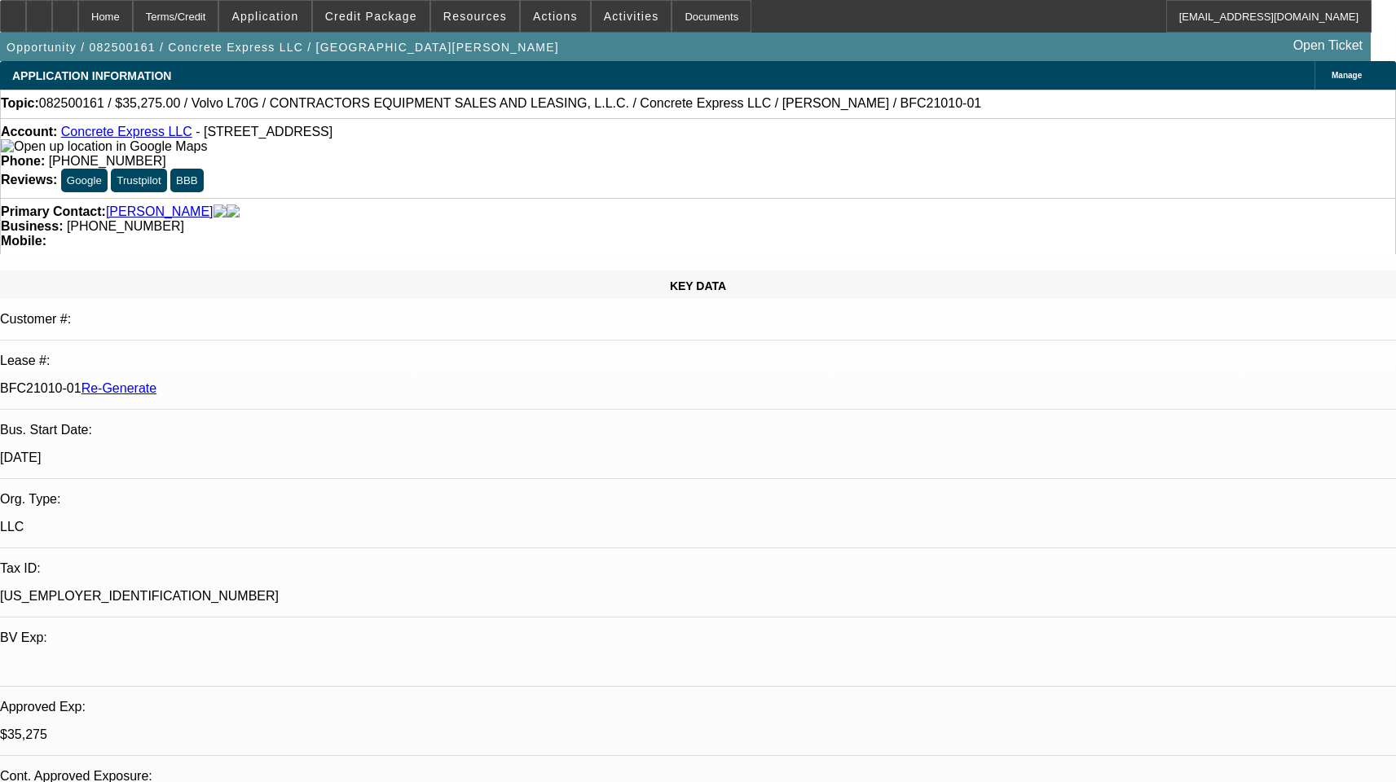
select select "0.15"
select select "2"
select select "0"
select select "1"
select select "2"
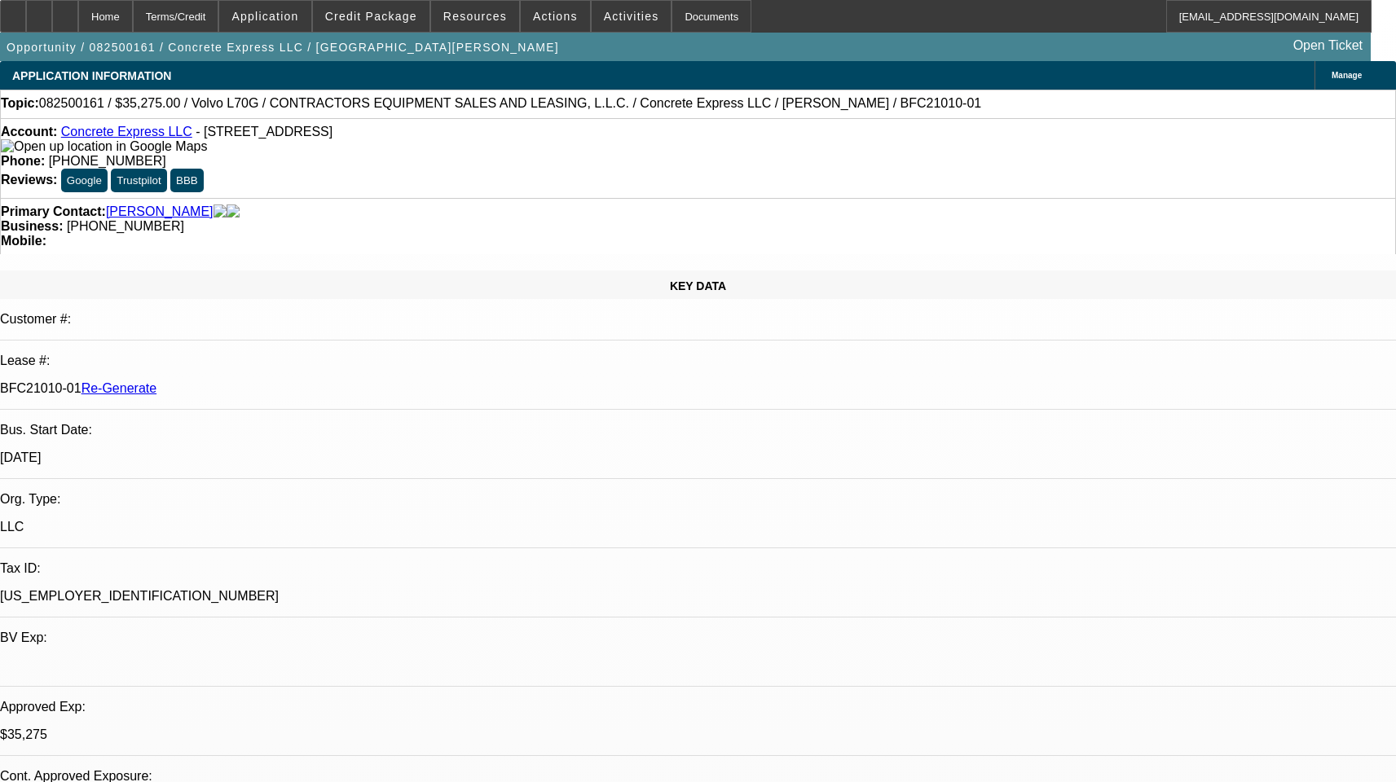
select select "6"
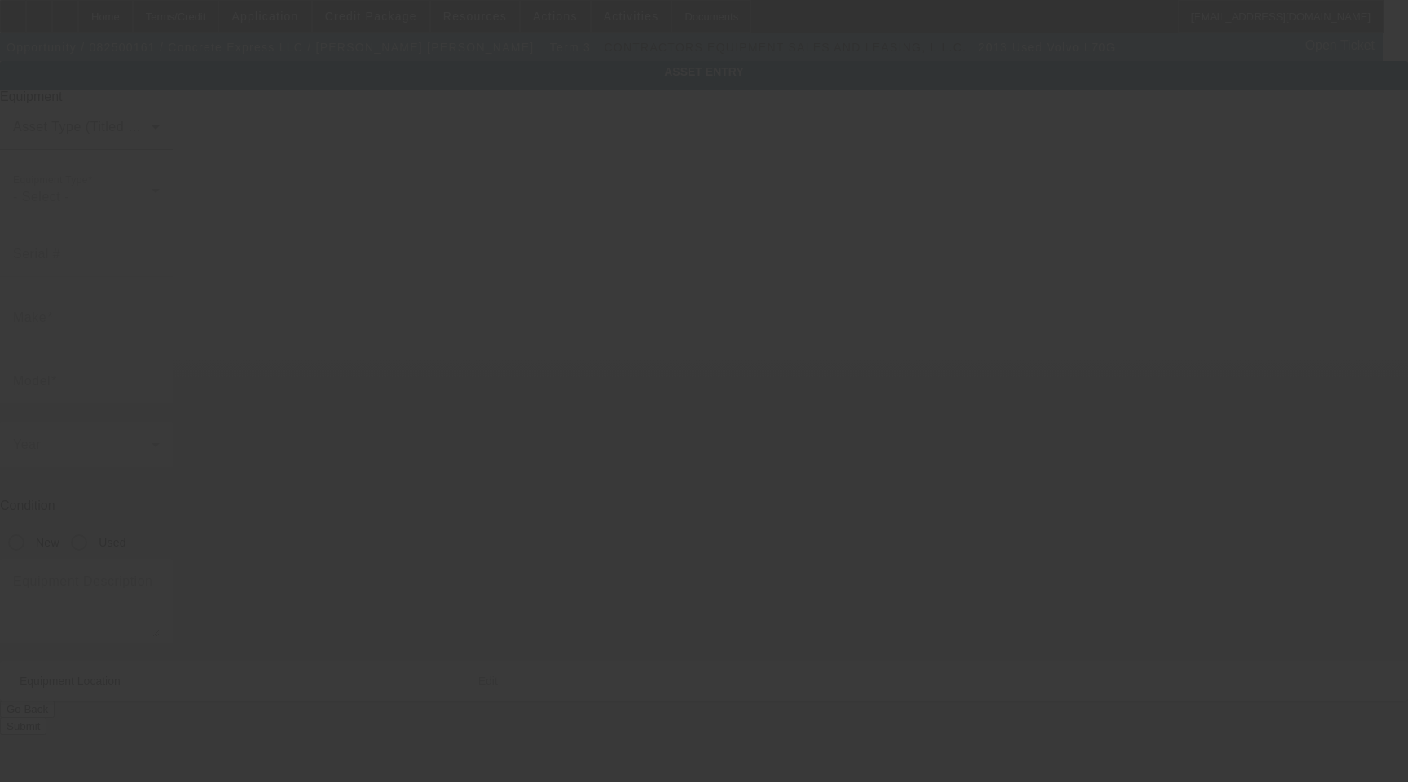
type input "VCEOLGC00002767"
type input "Volvo"
type input "L70G"
radio input "true"
type textarea "2013 VOLVO L70G WHEEL LOADER S/N: [VEHICLE_IDENTIFICATION_NUMBER] METER READS: …"
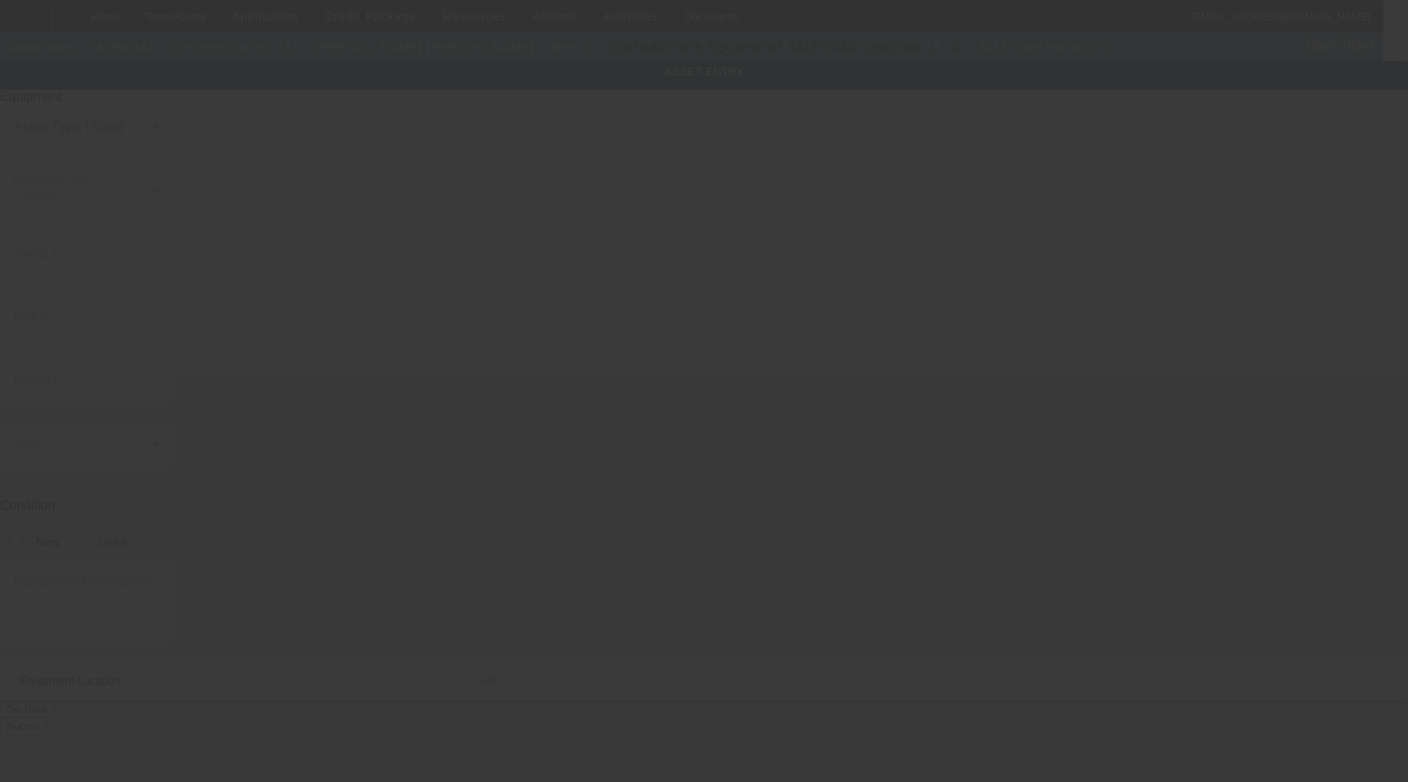
type input "[STREET_ADDRESS]"
type input "Sandy"
type input "97055"
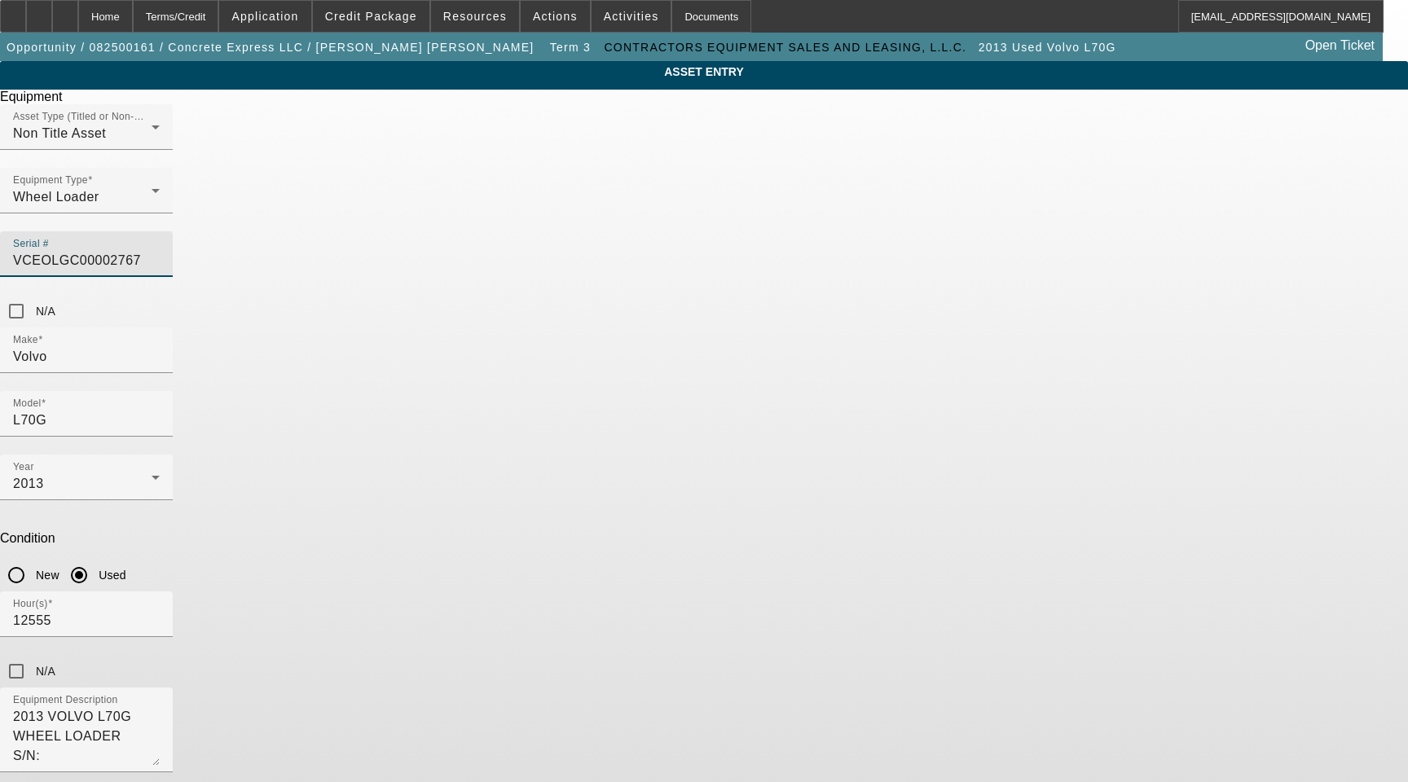
click at [160, 251] on input "VCEOLGC00002767" at bounding box center [86, 261] width 147 height 20
click at [160, 251] on input "VCE0LGC00002767" at bounding box center [86, 261] width 147 height 20
type input "VCE0LGC00002767"
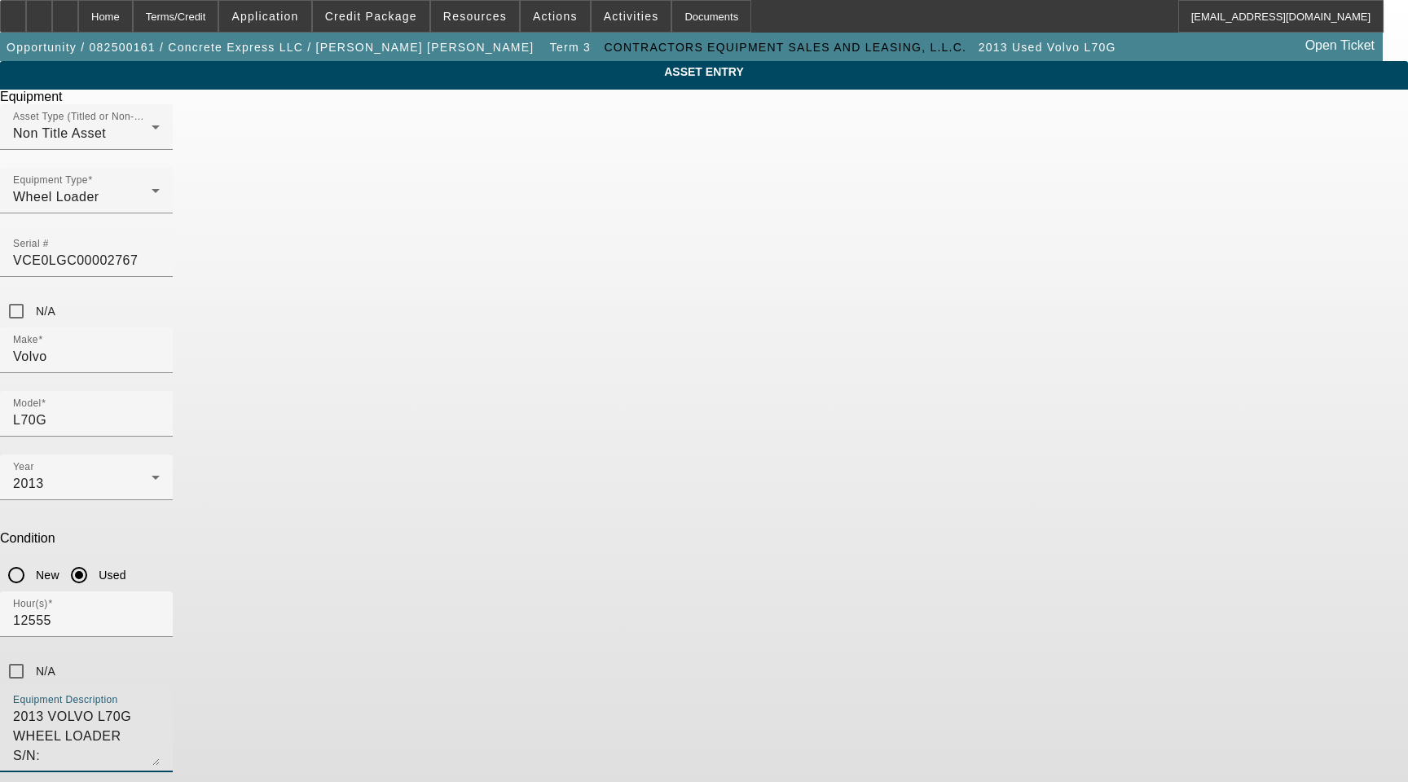
drag, startPoint x: 665, startPoint y: 531, endPoint x: 415, endPoint y: 465, distance: 258.6
click at [415, 465] on div "ASSET ENTRY Delete asset Equipment Asset Type (Titled or Non-Titled) Non Title …" at bounding box center [704, 462] width 1408 height 803
type textarea "Wheel Loader Includes All Accessories, Attachments and Options"
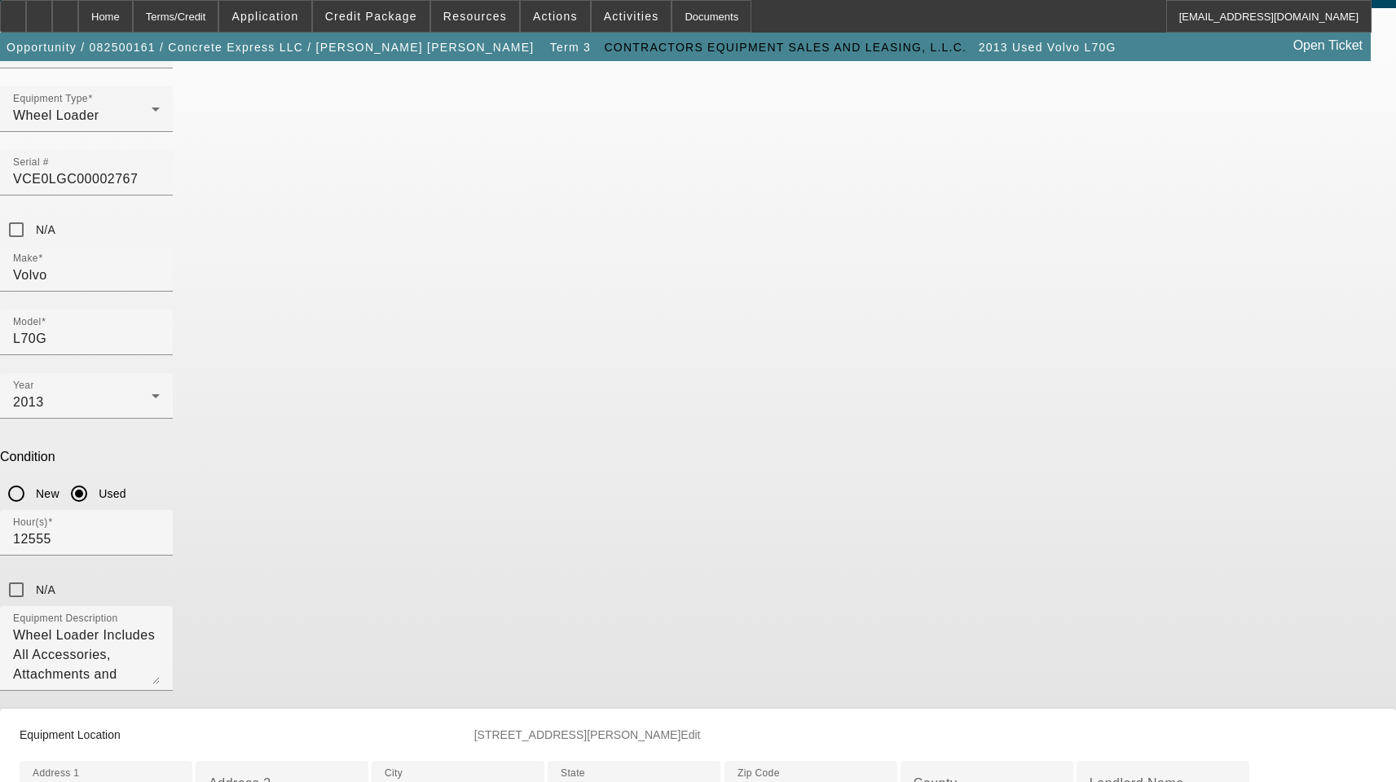
scroll to position [456, 0]
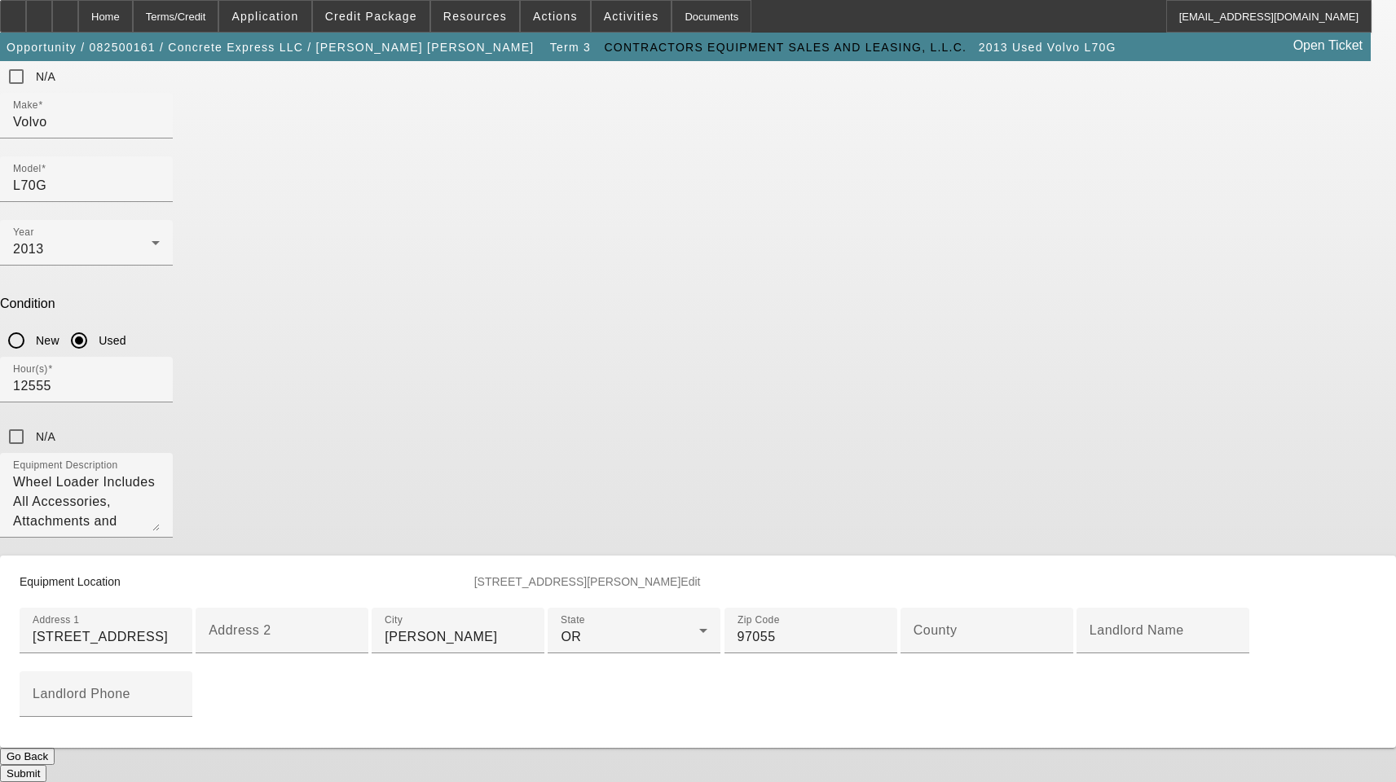
click at [46, 765] on button "Submit" at bounding box center [23, 773] width 46 height 17
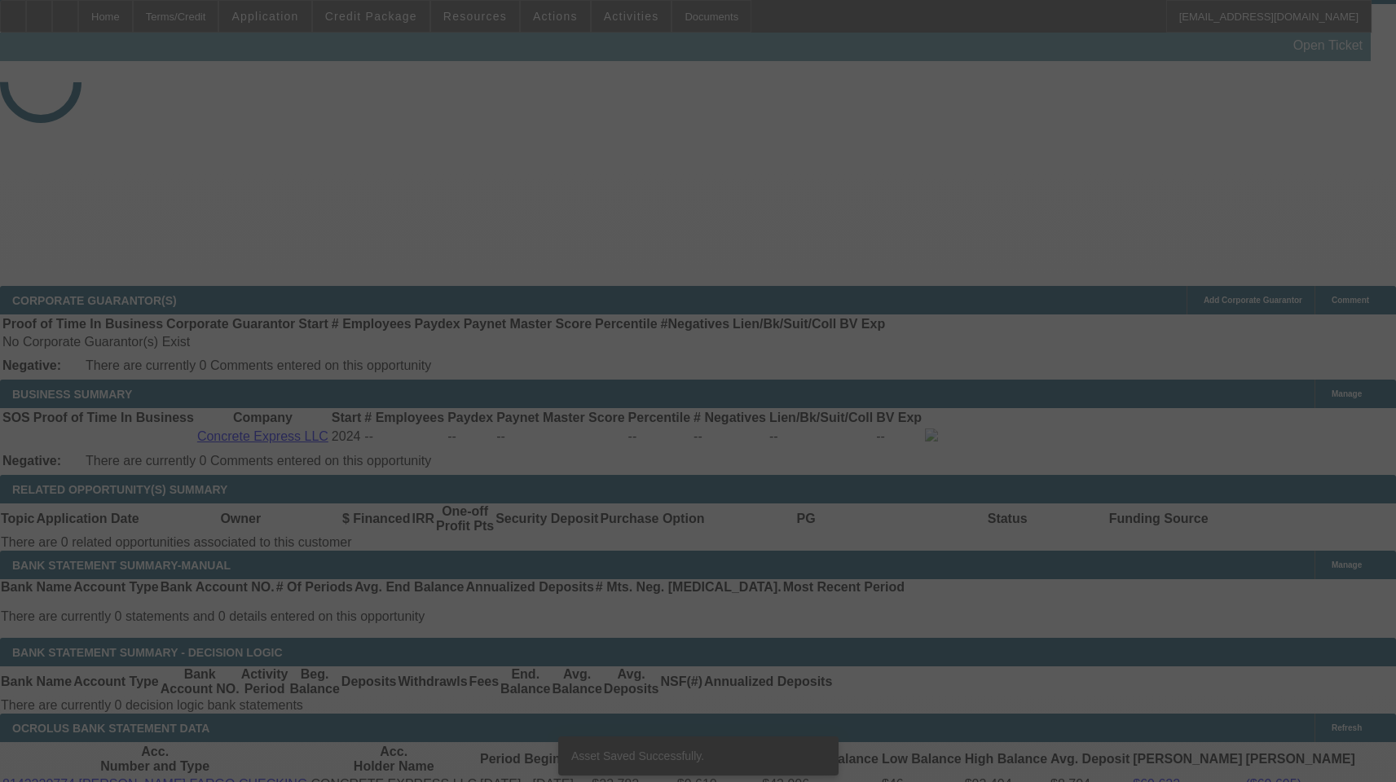
select select "3"
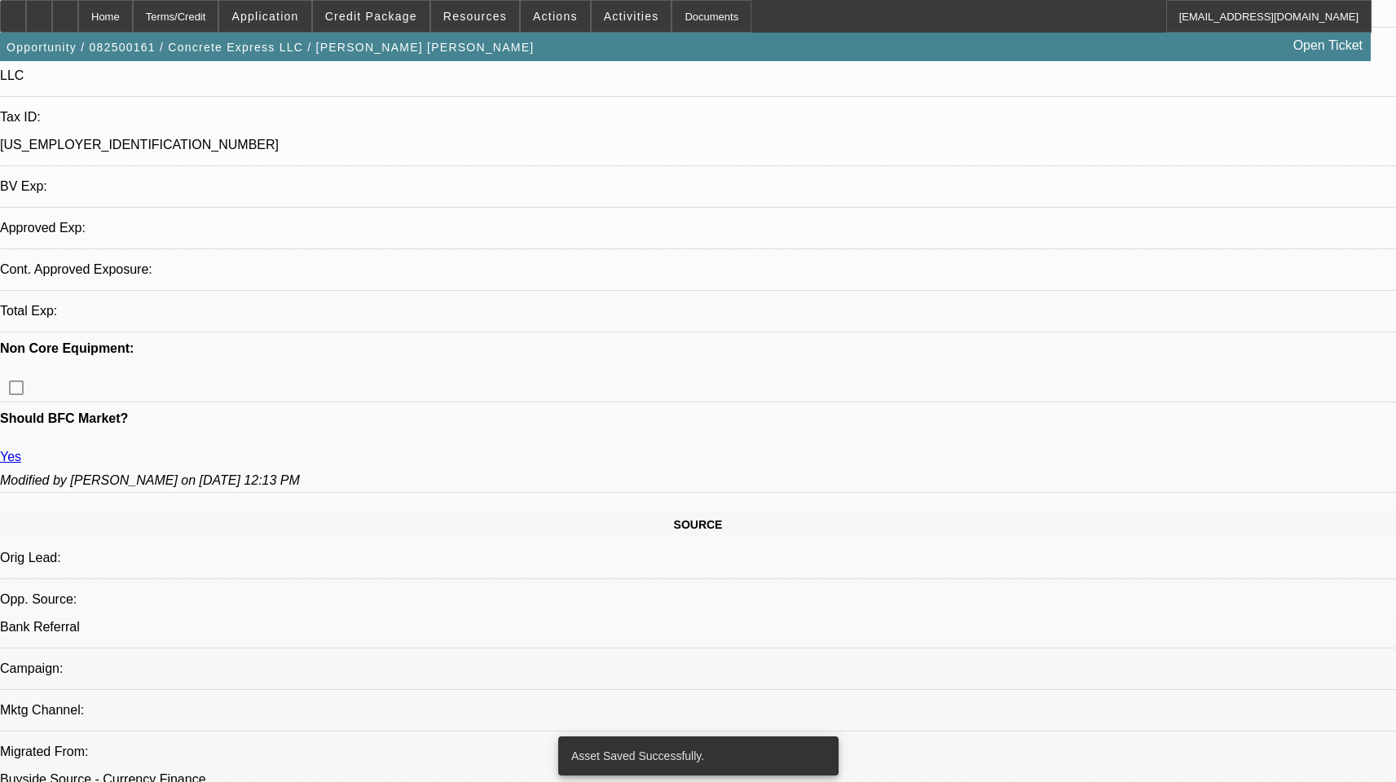
select select "0.15"
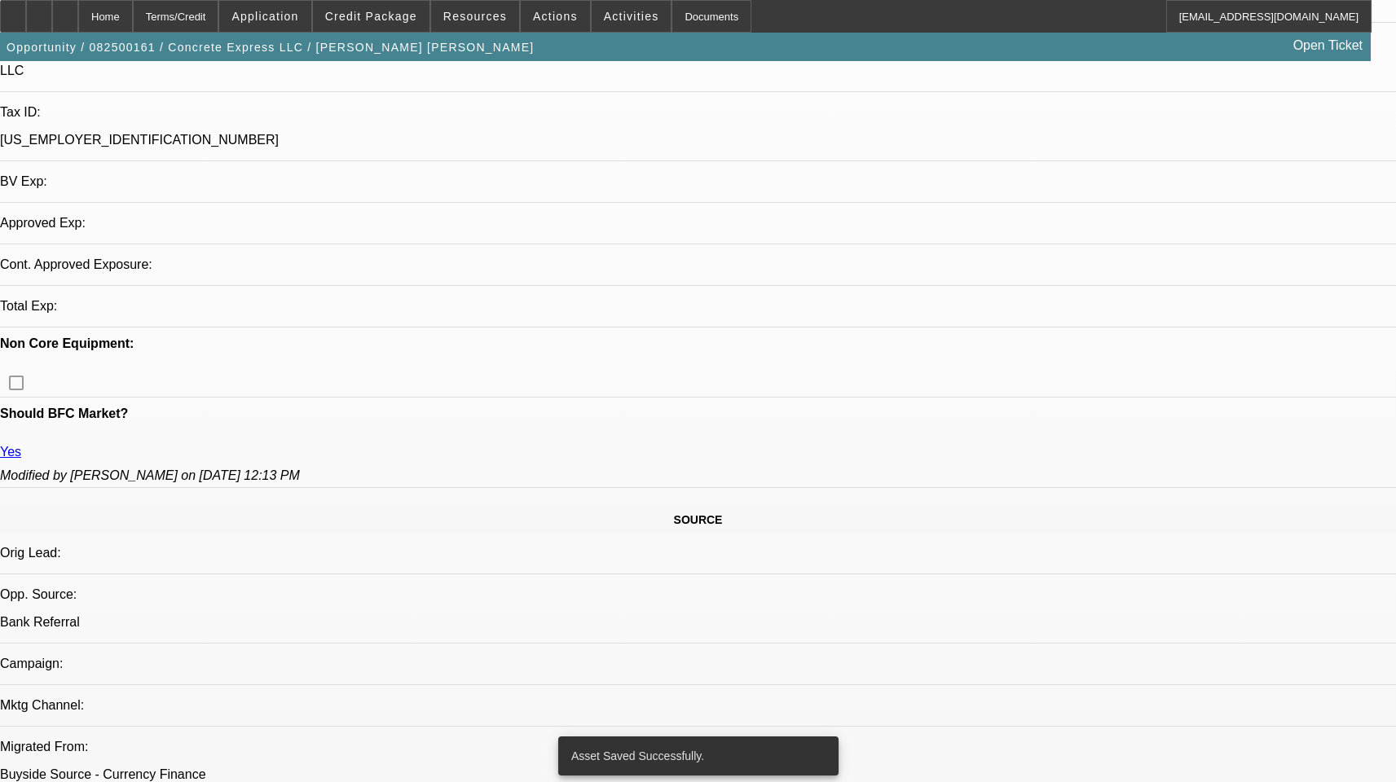
select select "2"
select select "0"
select select "6"
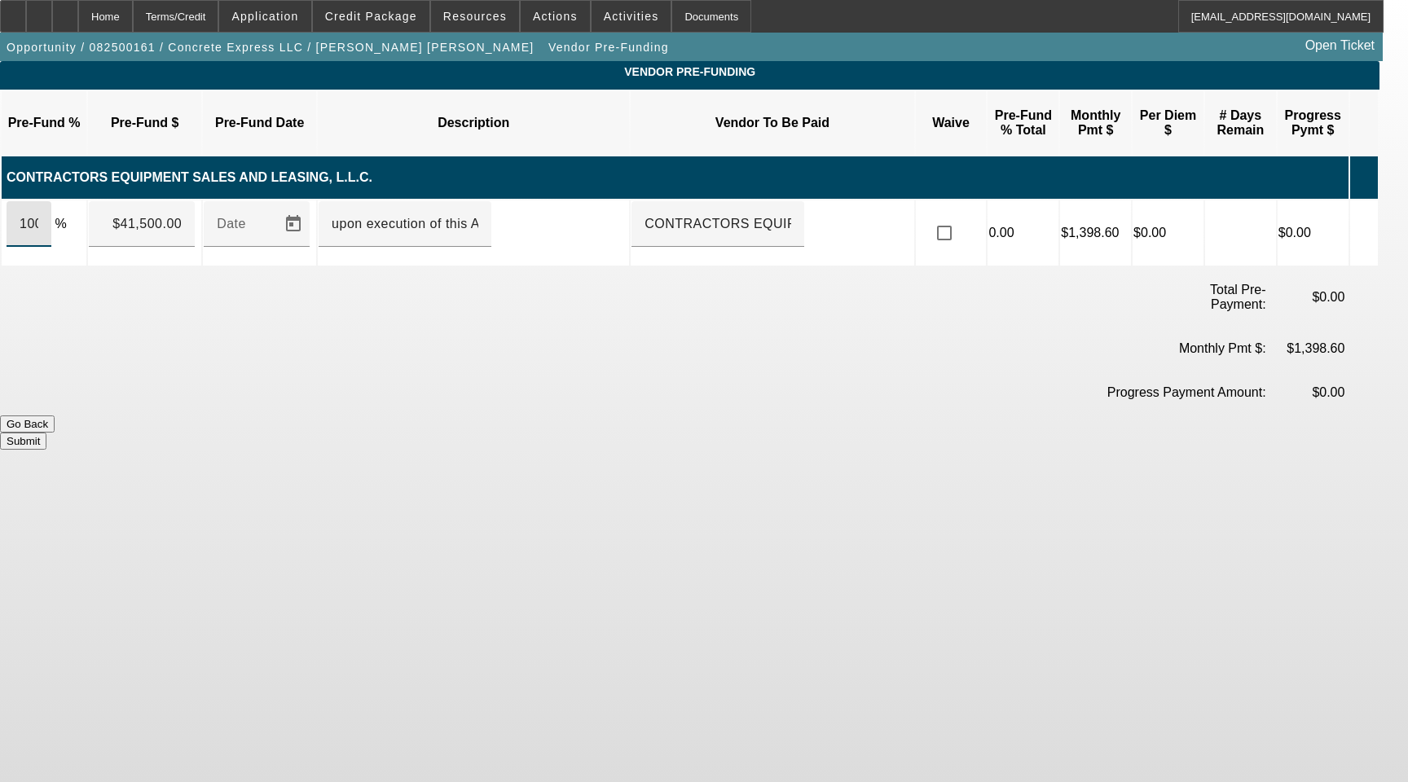
click at [38, 214] on input "100" at bounding box center [29, 224] width 19 height 20
type input "$41,500.00"
click at [354, 214] on input "upon execution of this Agreement" at bounding box center [405, 224] width 147 height 20
type input "Upon Execution of this Agreement"
click at [46, 433] on button "Submit" at bounding box center [23, 441] width 46 height 17
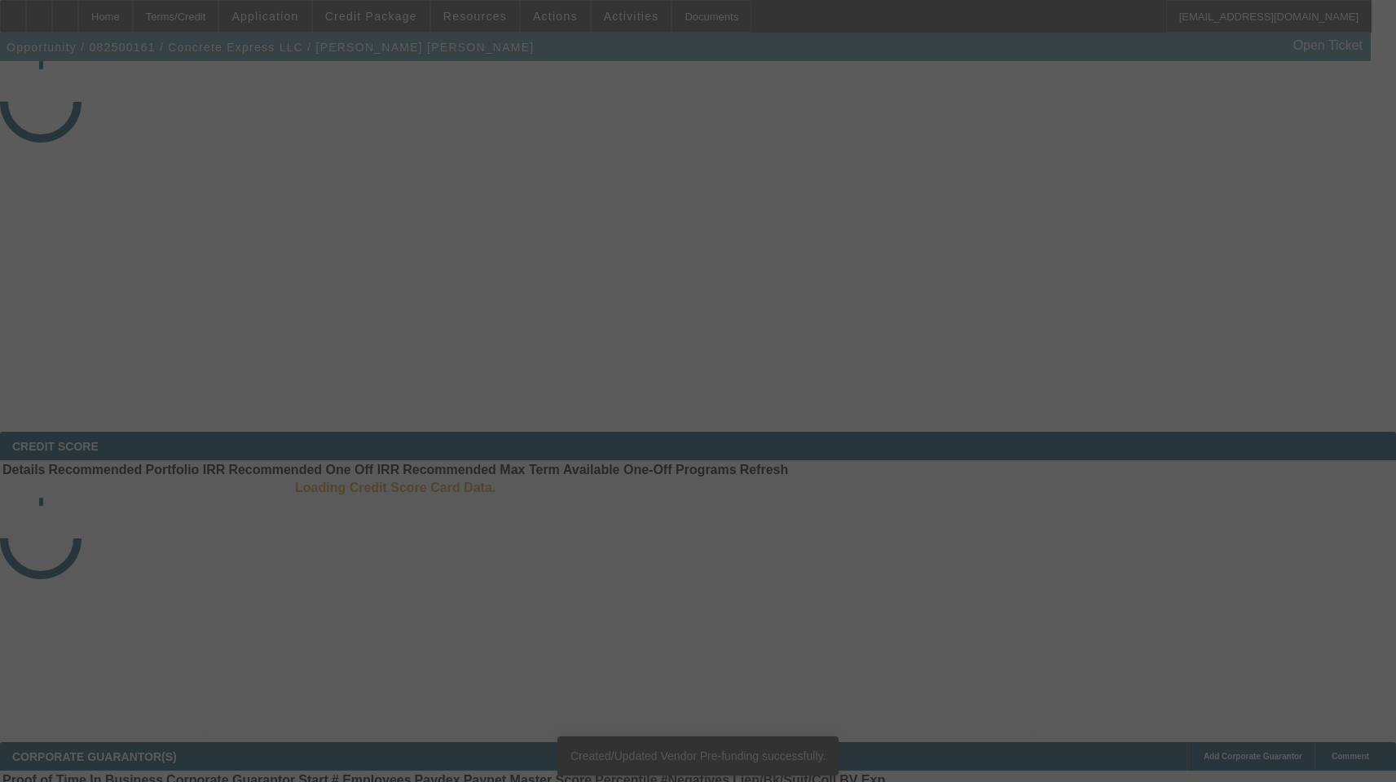
select select "3"
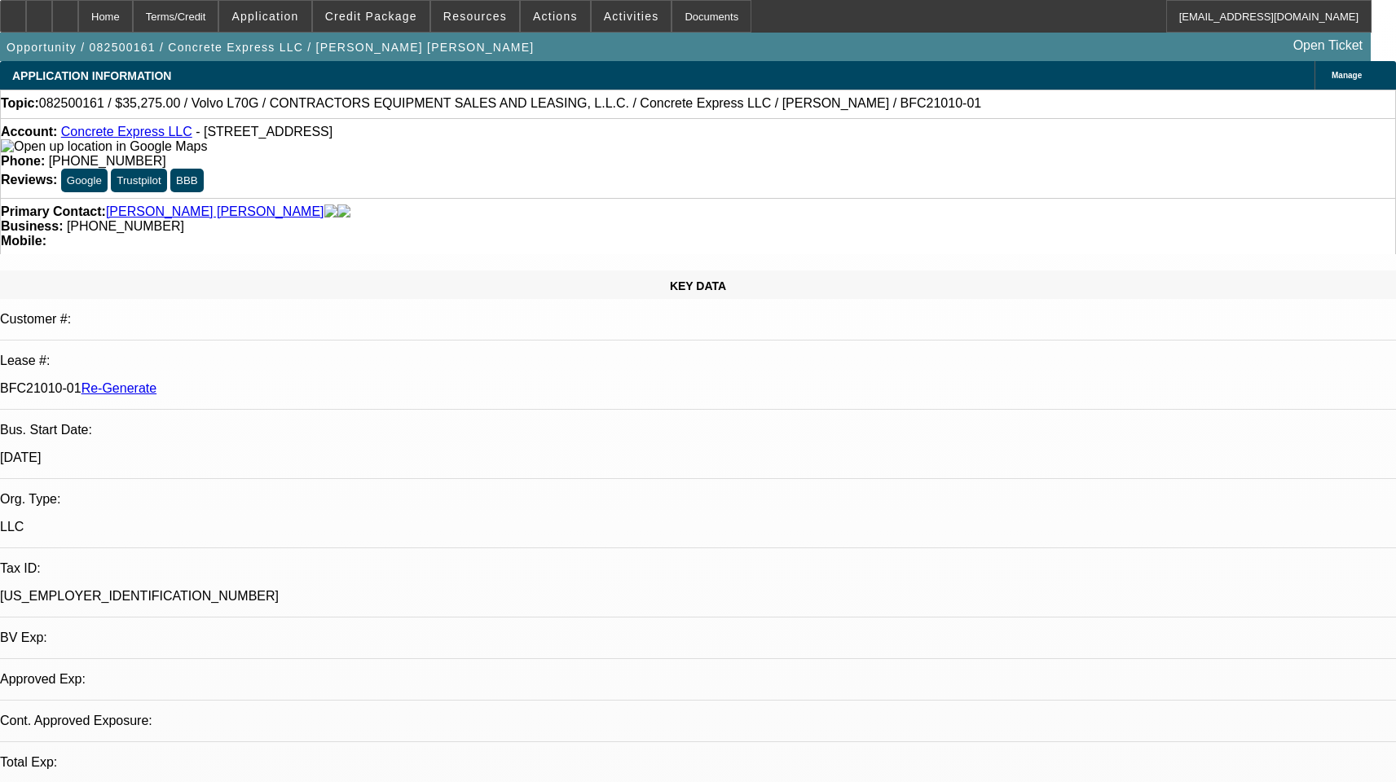
select select "0.15"
select select "2"
select select "0"
select select "6"
